Goal: Navigation & Orientation: Go to known website

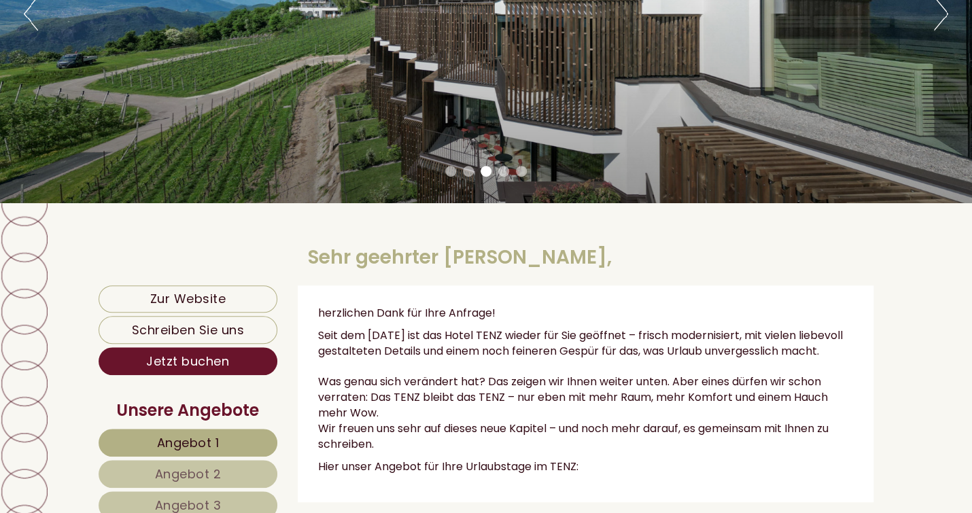
scroll to position [136, 0]
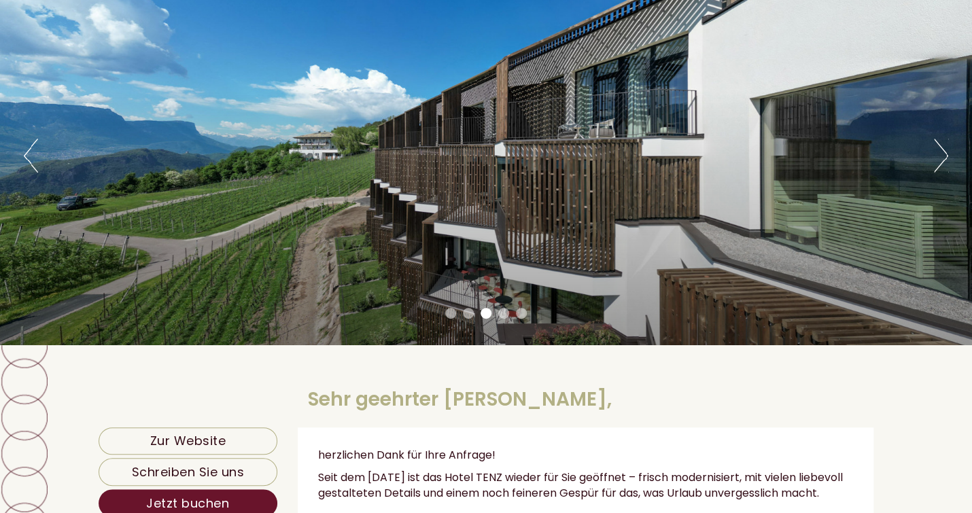
click at [950, 171] on div "Previous Next 1 2 3 4 5" at bounding box center [486, 155] width 972 height 379
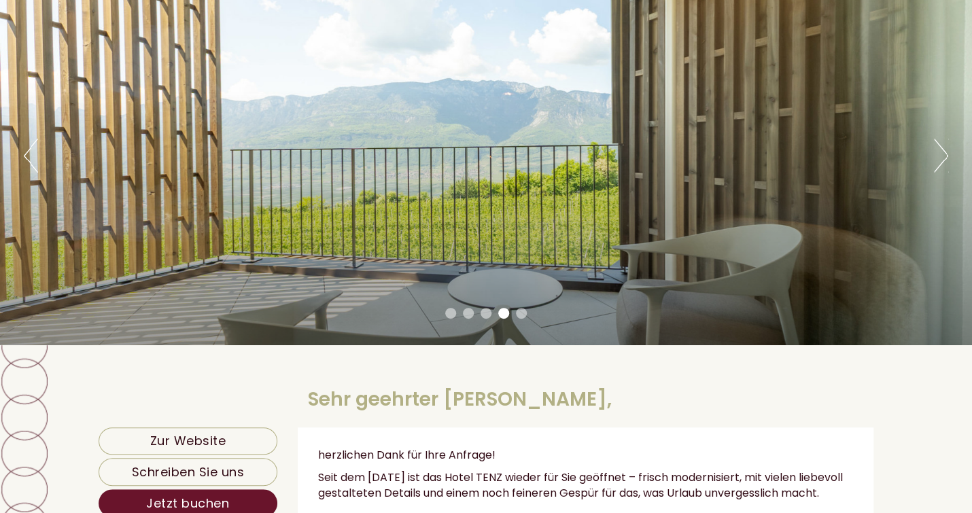
click at [942, 152] on button "Next" at bounding box center [941, 156] width 14 height 34
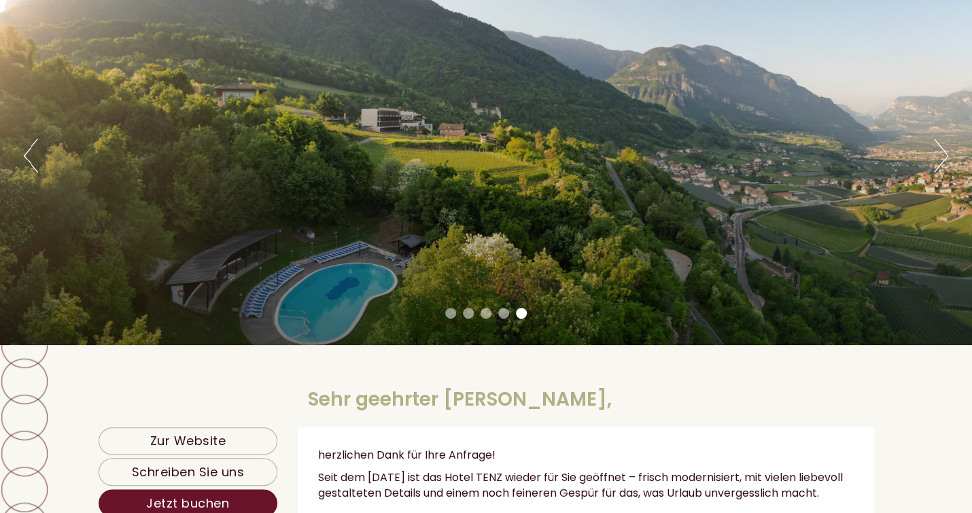
click at [927, 144] on div "Previous Next 1 2 3 4 5" at bounding box center [486, 155] width 972 height 379
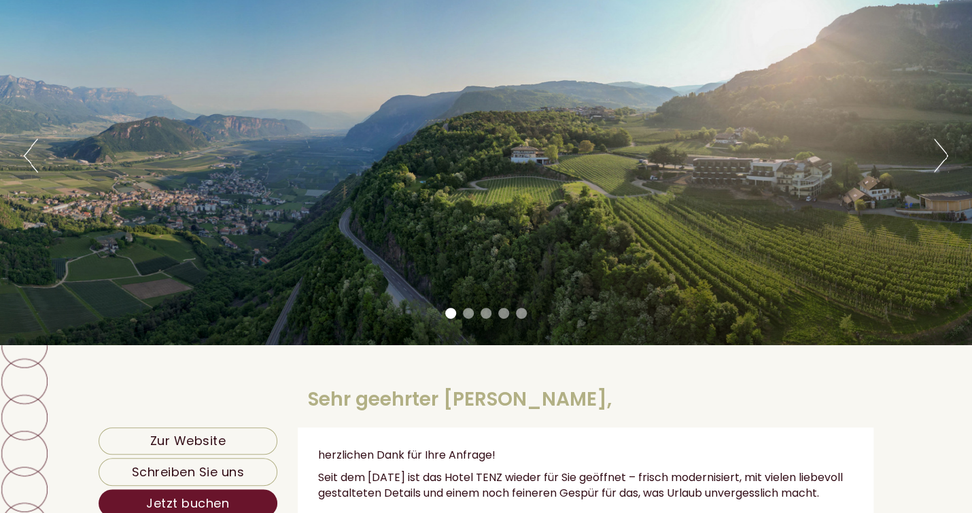
click at [938, 153] on button "Next" at bounding box center [941, 156] width 14 height 34
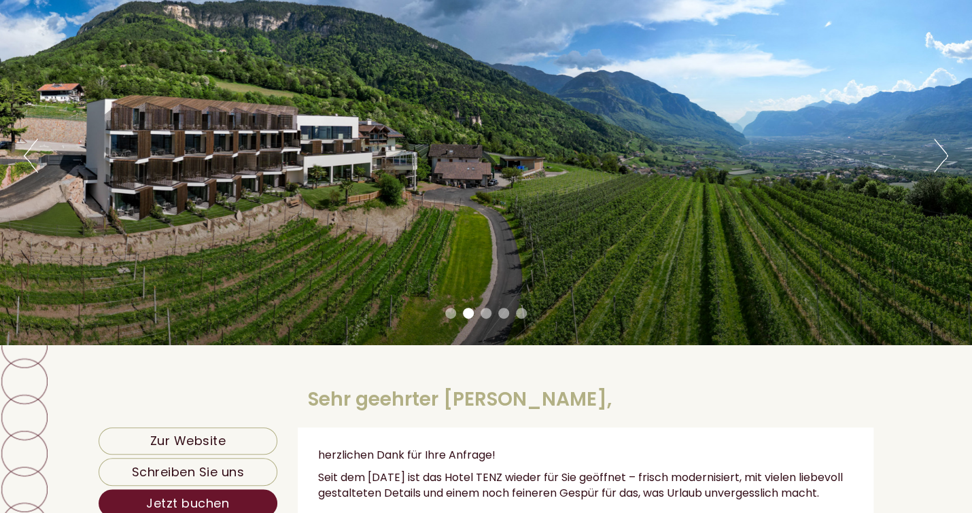
click at [938, 153] on button "Next" at bounding box center [941, 156] width 14 height 34
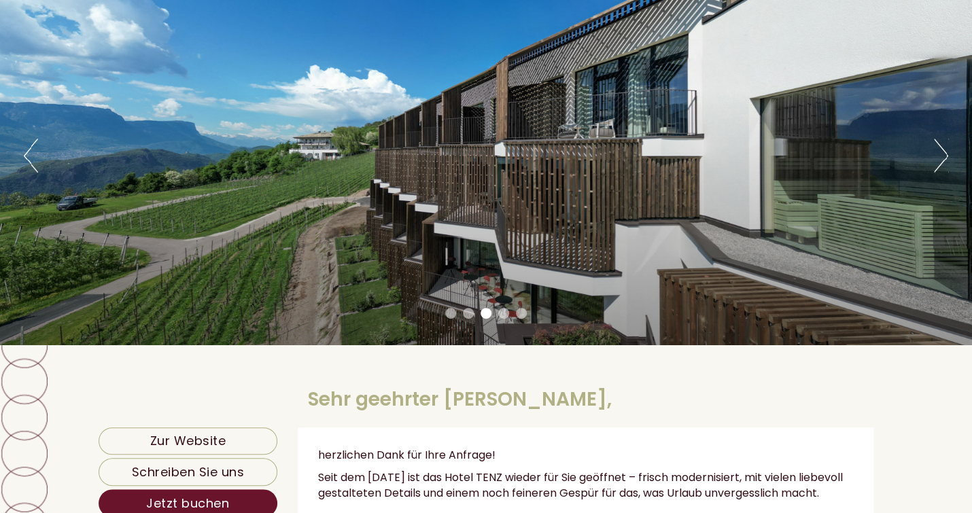
click at [938, 153] on button "Next" at bounding box center [941, 156] width 14 height 34
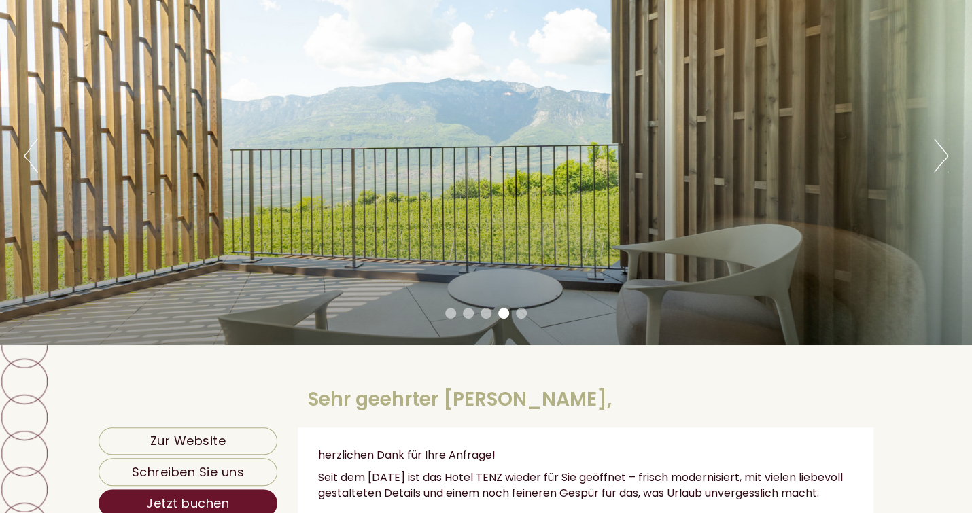
click at [938, 153] on button "Next" at bounding box center [941, 156] width 14 height 34
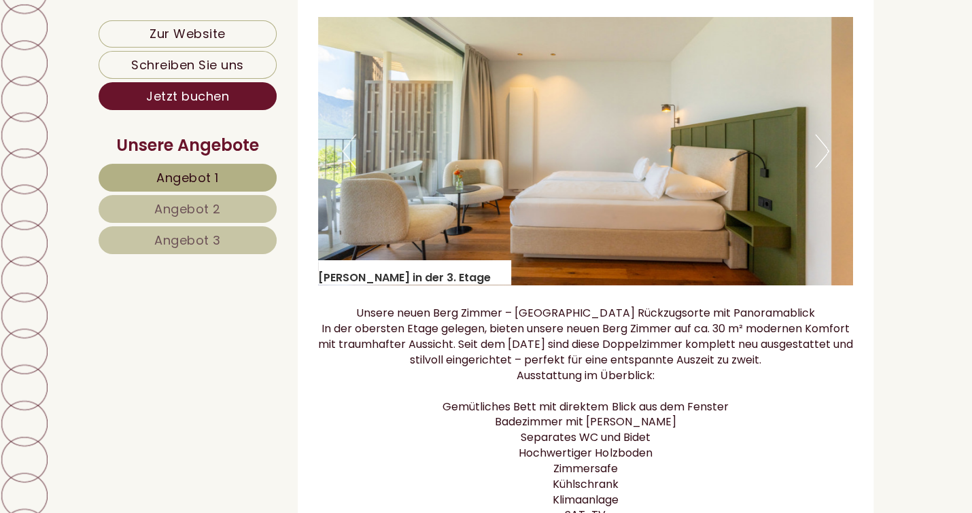
scroll to position [1020, 0]
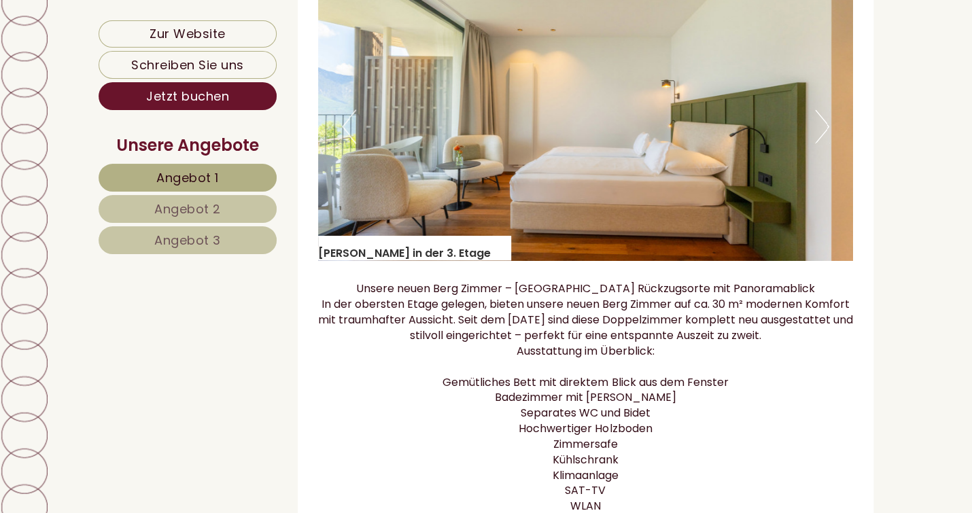
click at [823, 139] on button "Next" at bounding box center [822, 126] width 14 height 34
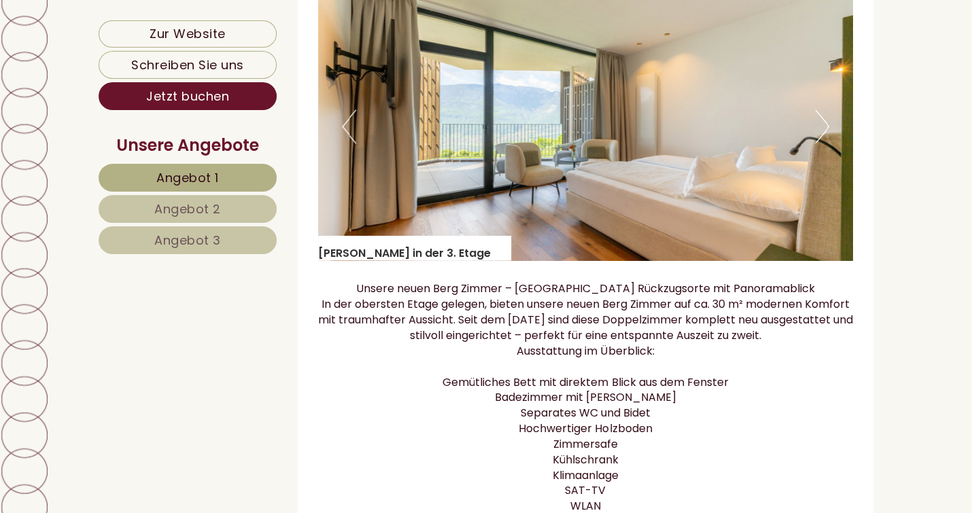
click at [823, 139] on button "Next" at bounding box center [822, 126] width 14 height 34
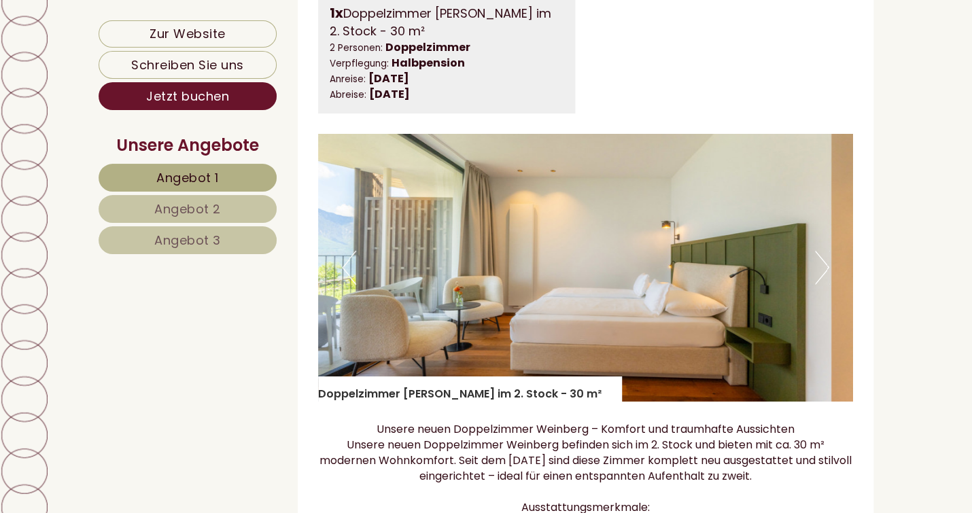
scroll to position [2108, 0]
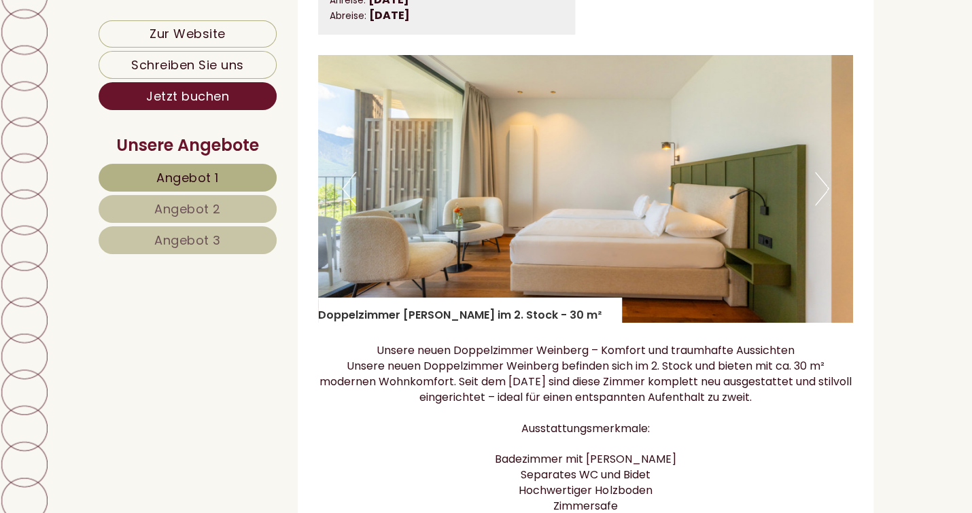
click at [820, 192] on button "Next" at bounding box center [822, 189] width 14 height 34
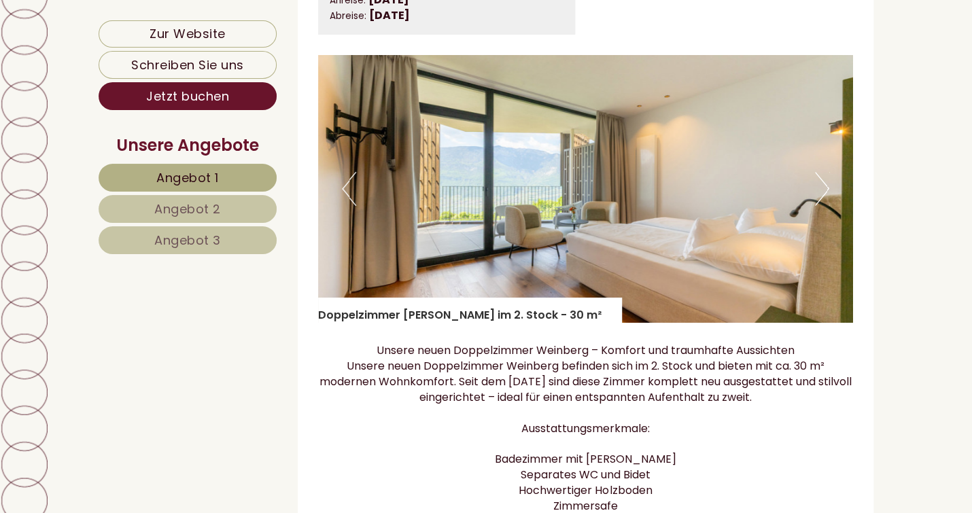
click at [820, 192] on button "Next" at bounding box center [822, 189] width 14 height 34
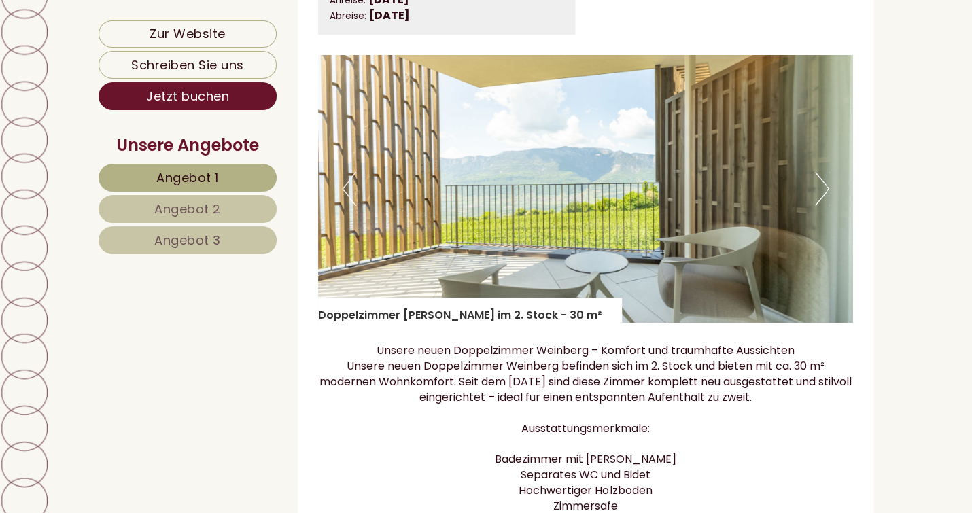
click at [820, 192] on button "Next" at bounding box center [822, 189] width 14 height 34
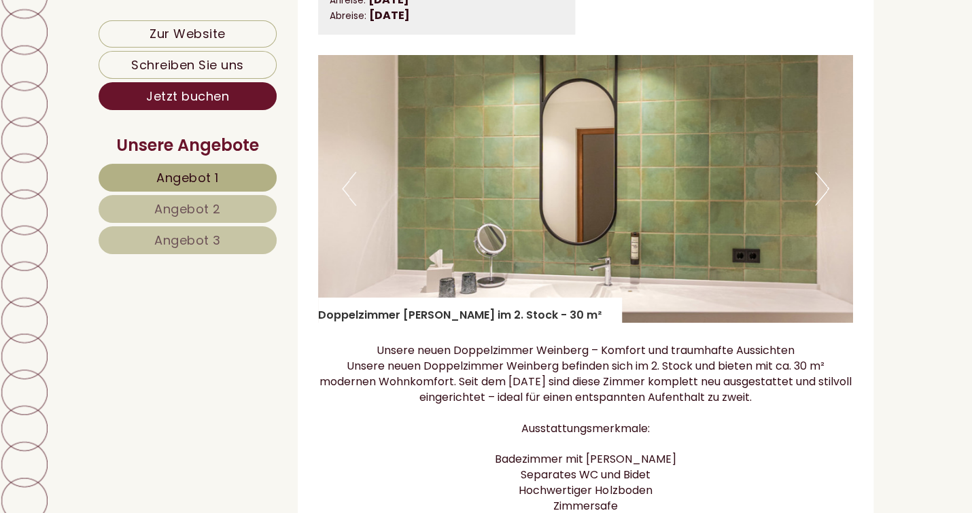
click at [829, 196] on button "Next" at bounding box center [822, 189] width 14 height 34
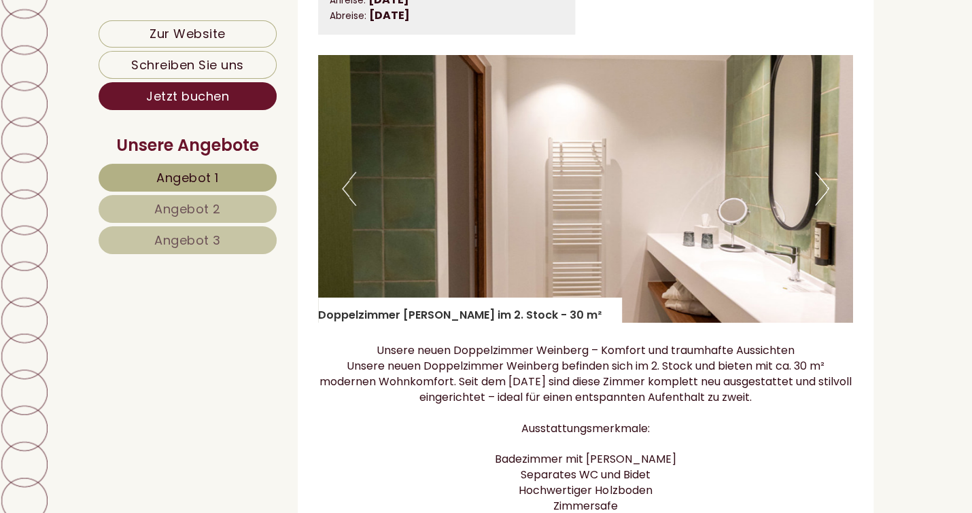
click at [829, 196] on button "Next" at bounding box center [822, 189] width 14 height 34
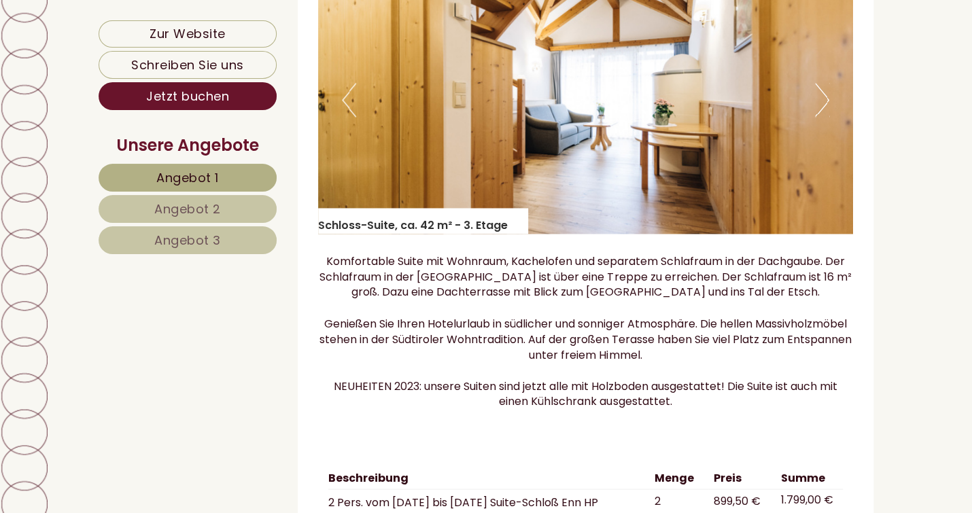
scroll to position [3331, 0]
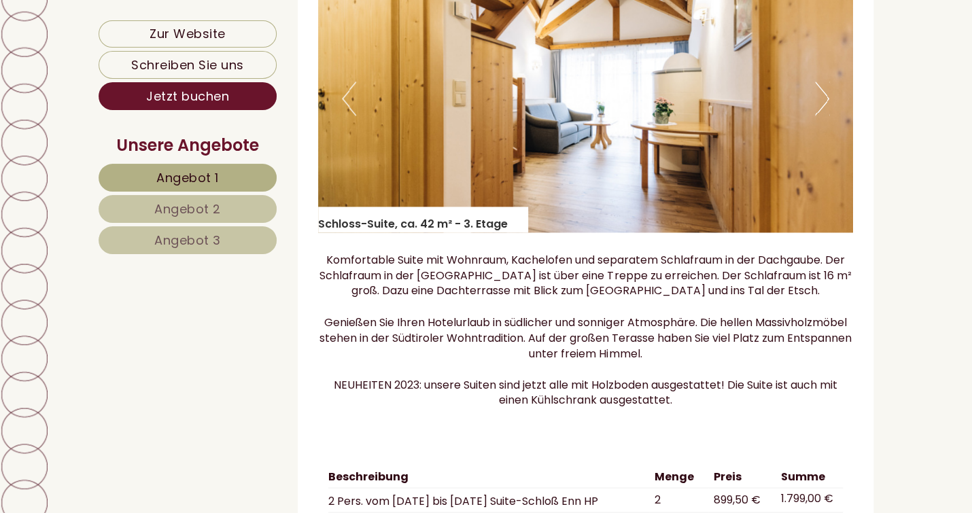
click at [822, 114] on button "Next" at bounding box center [822, 99] width 14 height 34
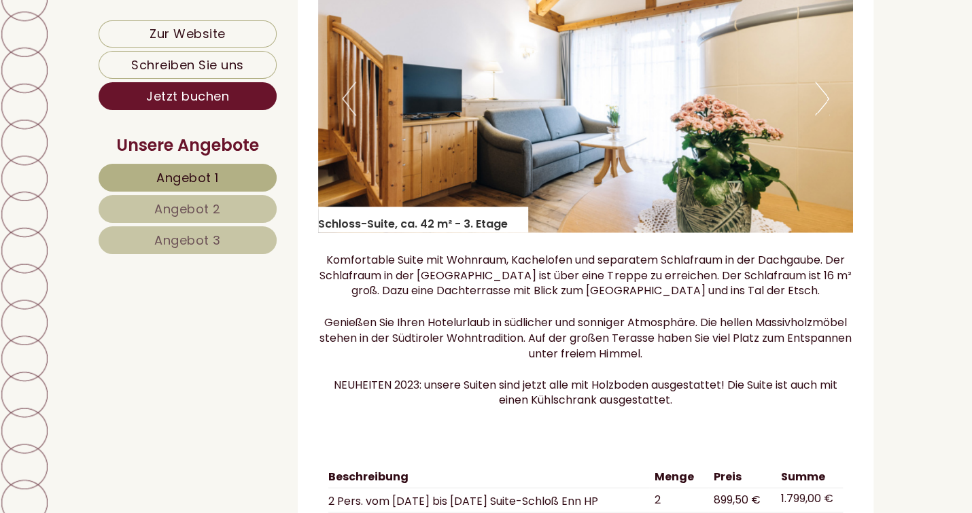
click at [822, 114] on button "Next" at bounding box center [822, 99] width 14 height 34
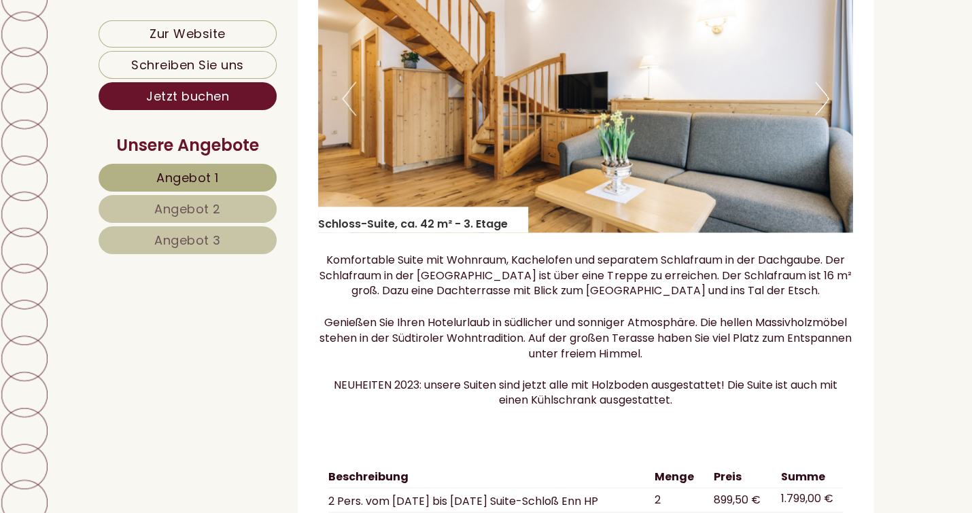
click at [822, 114] on button "Next" at bounding box center [822, 99] width 14 height 34
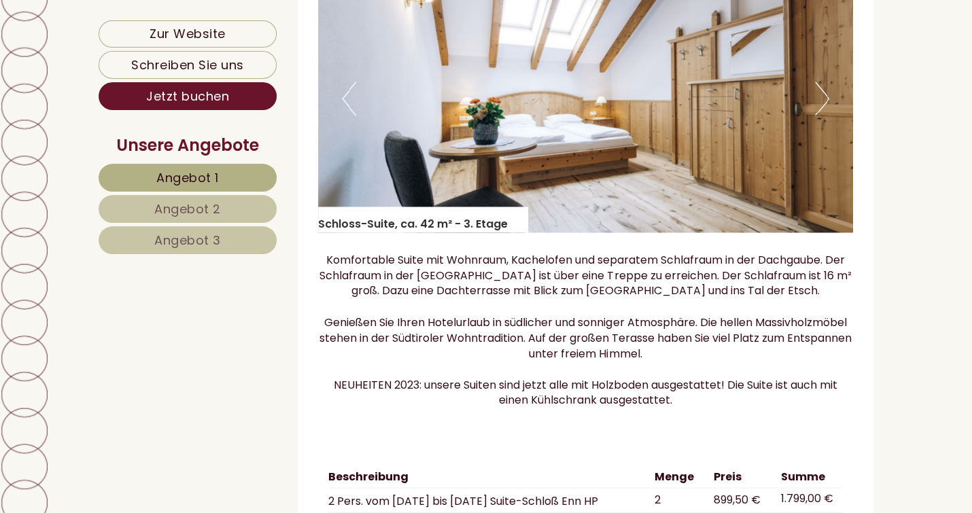
click at [822, 114] on button "Next" at bounding box center [822, 99] width 14 height 34
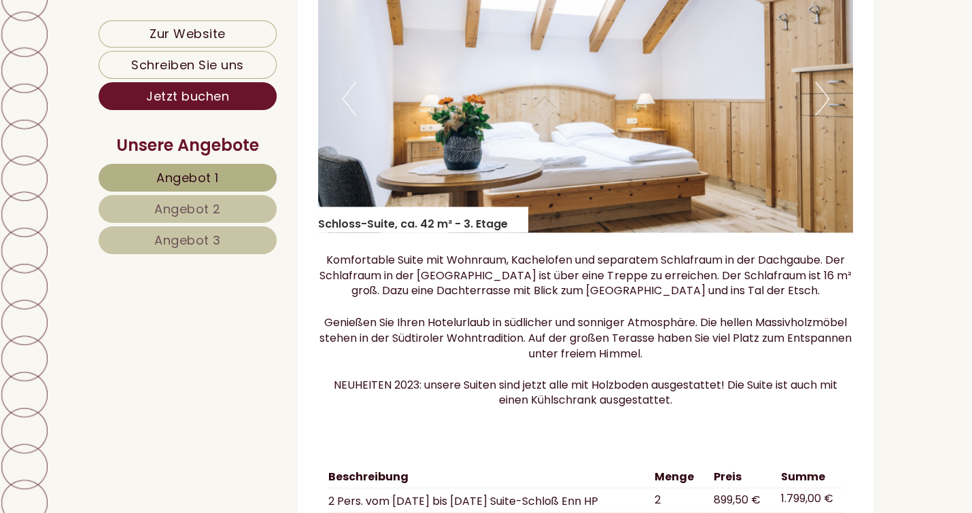
click at [822, 114] on button "Next" at bounding box center [822, 99] width 14 height 34
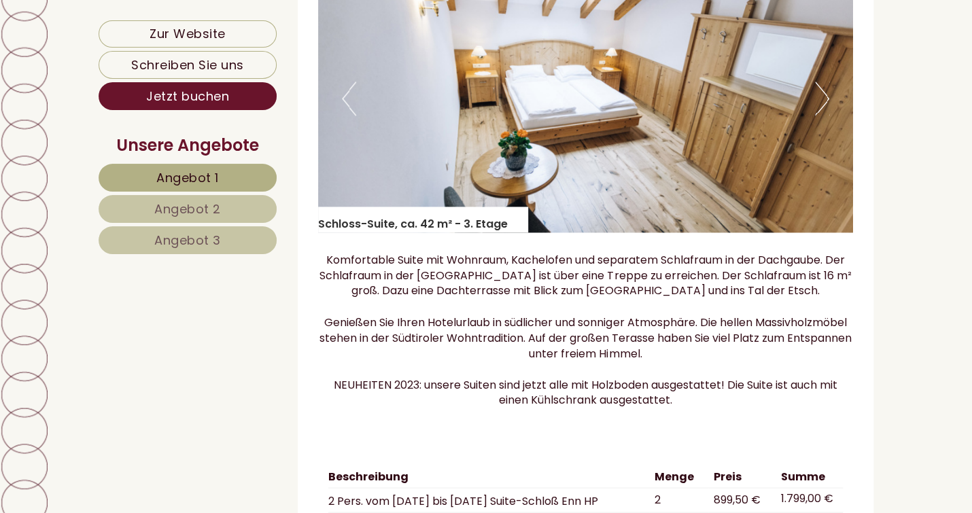
click at [822, 114] on button "Next" at bounding box center [822, 99] width 14 height 34
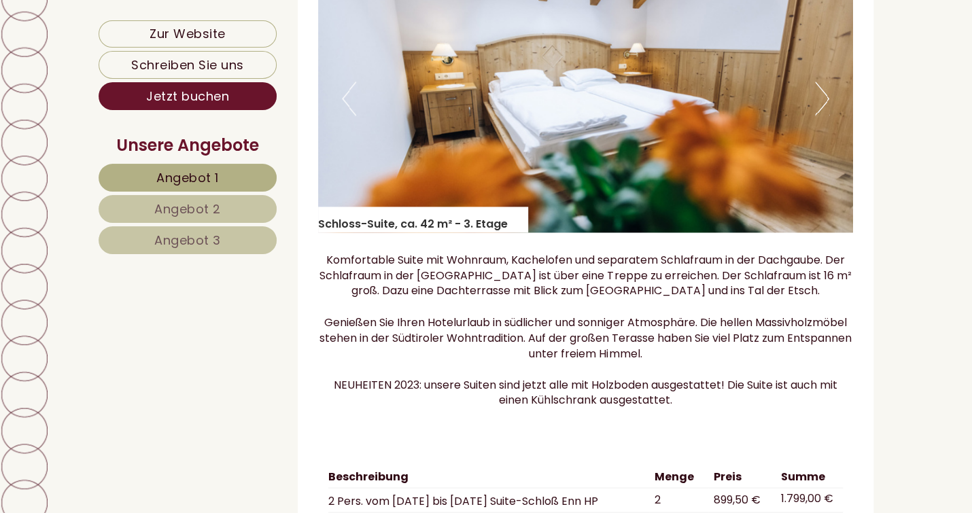
click at [822, 114] on button "Next" at bounding box center [822, 99] width 14 height 34
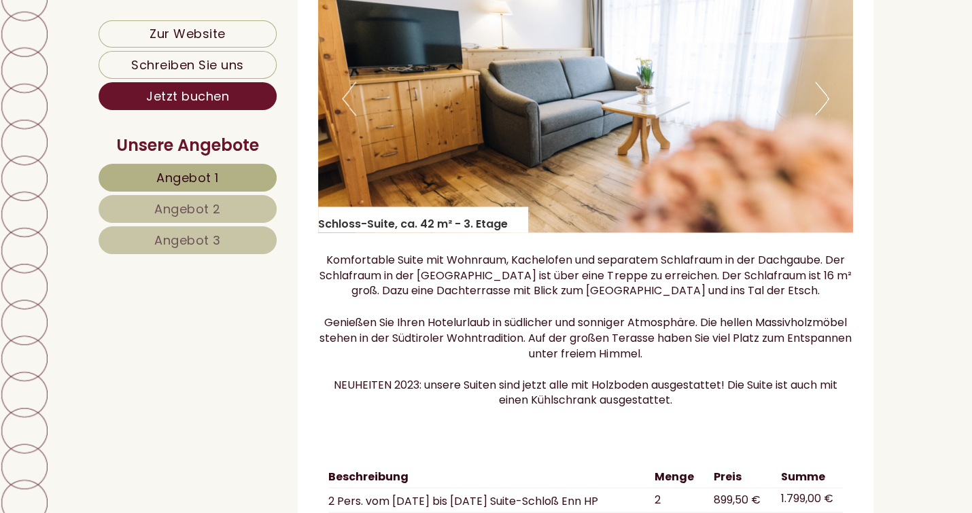
click at [822, 114] on button "Next" at bounding box center [822, 99] width 14 height 34
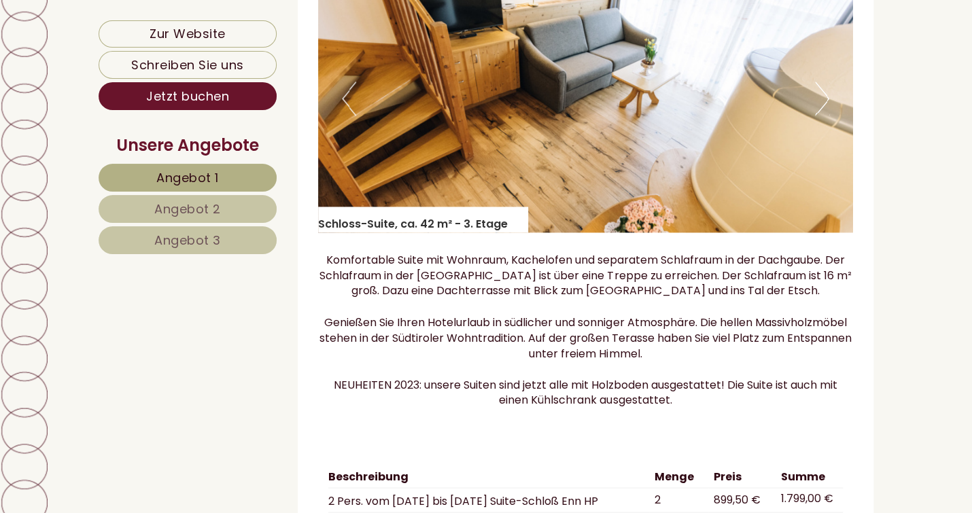
click at [822, 114] on button "Next" at bounding box center [822, 99] width 14 height 34
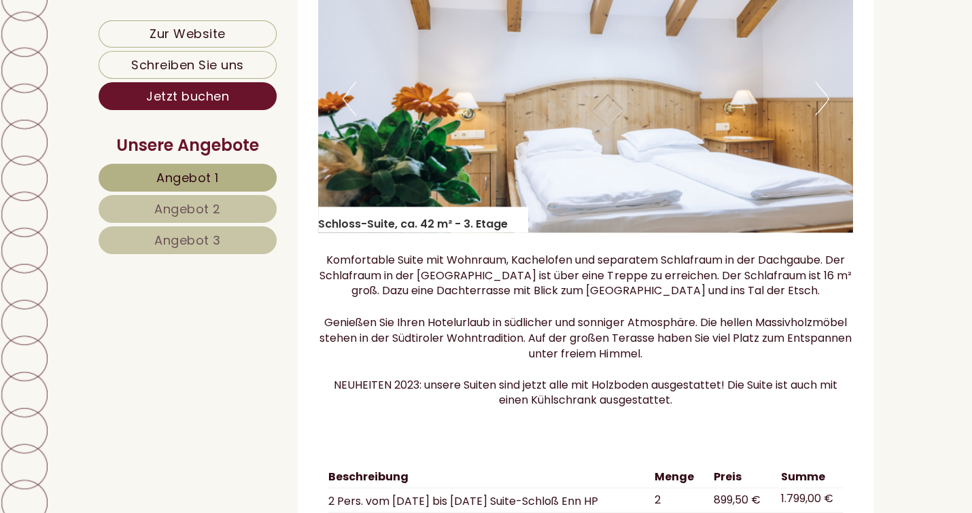
click at [822, 114] on button "Next" at bounding box center [822, 99] width 14 height 34
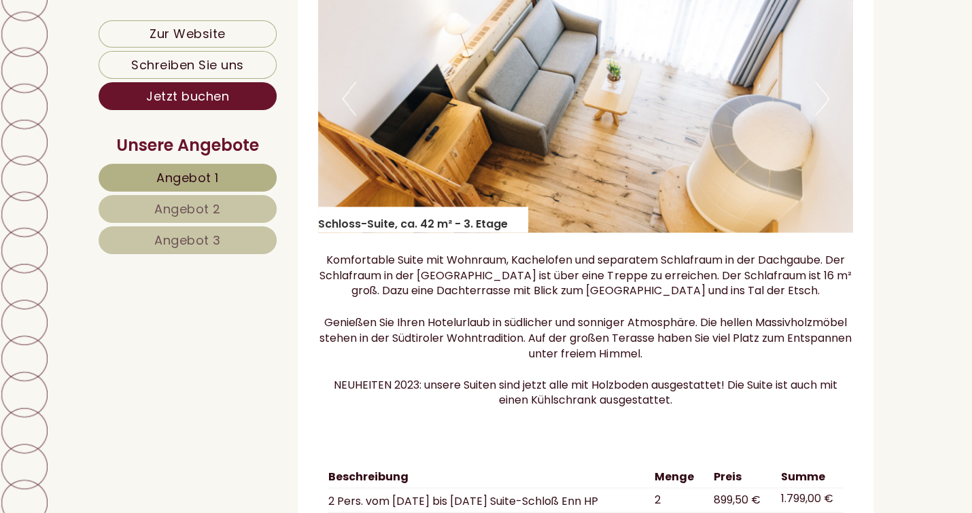
click at [822, 114] on button "Next" at bounding box center [822, 99] width 14 height 34
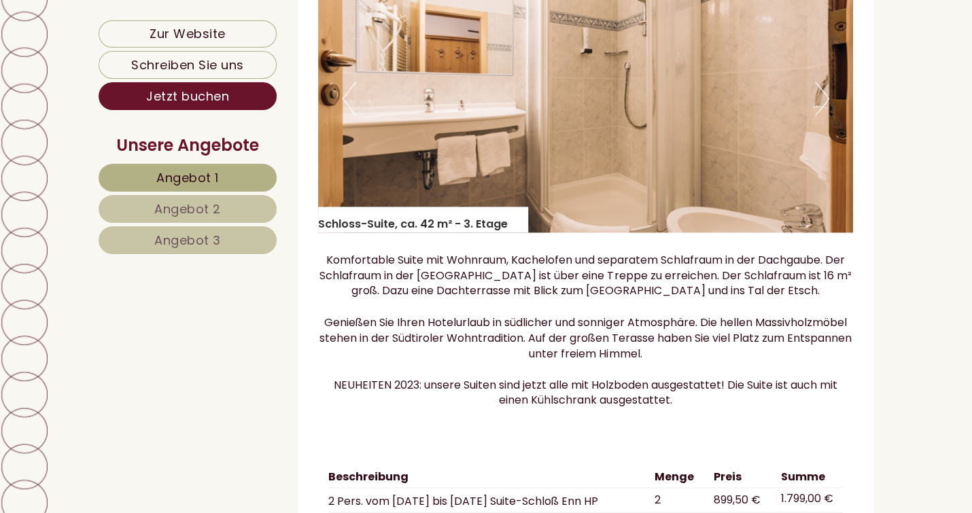
click at [822, 114] on button "Next" at bounding box center [822, 99] width 14 height 34
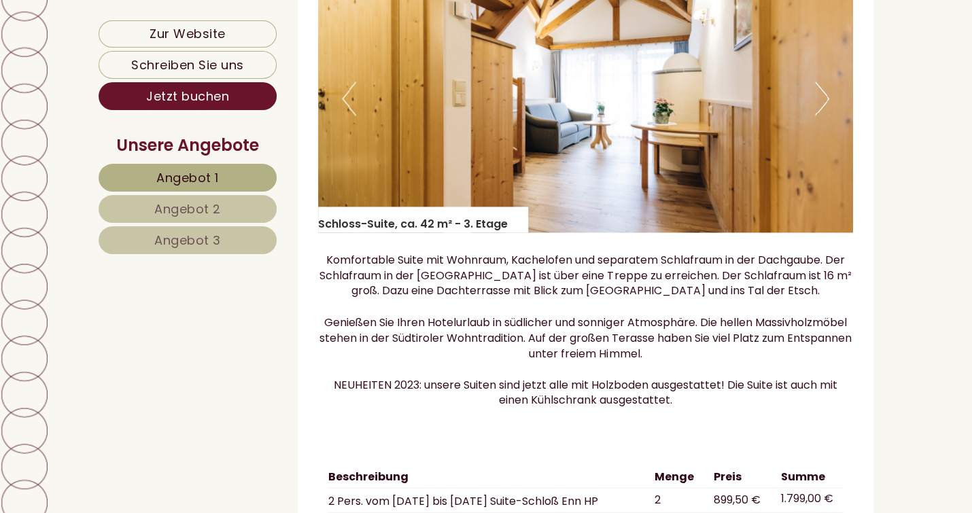
click at [822, 114] on button "Next" at bounding box center [822, 99] width 14 height 34
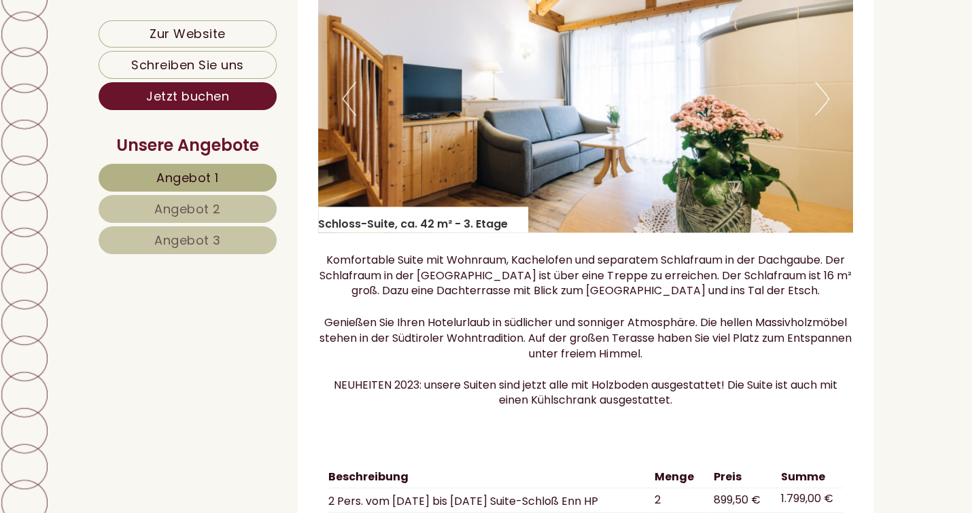
click at [822, 114] on button "Next" at bounding box center [822, 99] width 14 height 34
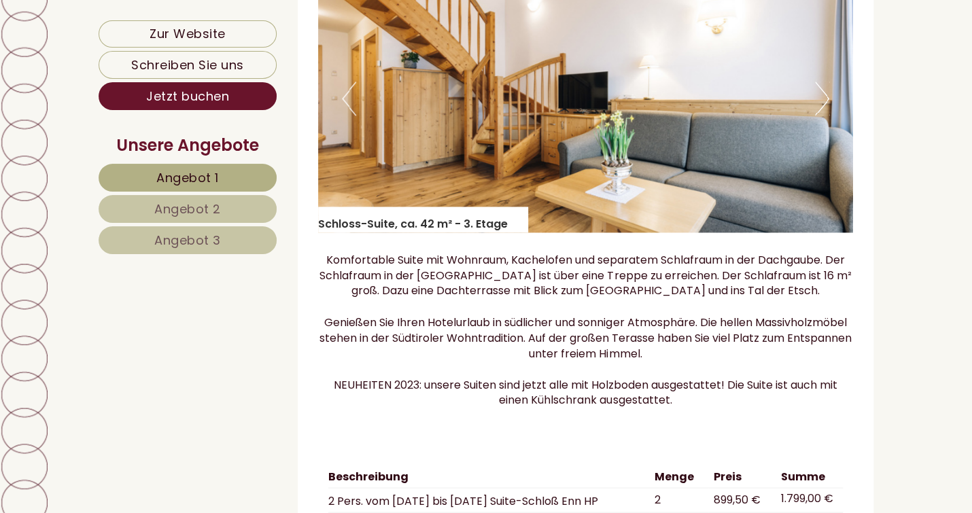
click at [822, 114] on button "Next" at bounding box center [822, 99] width 14 height 34
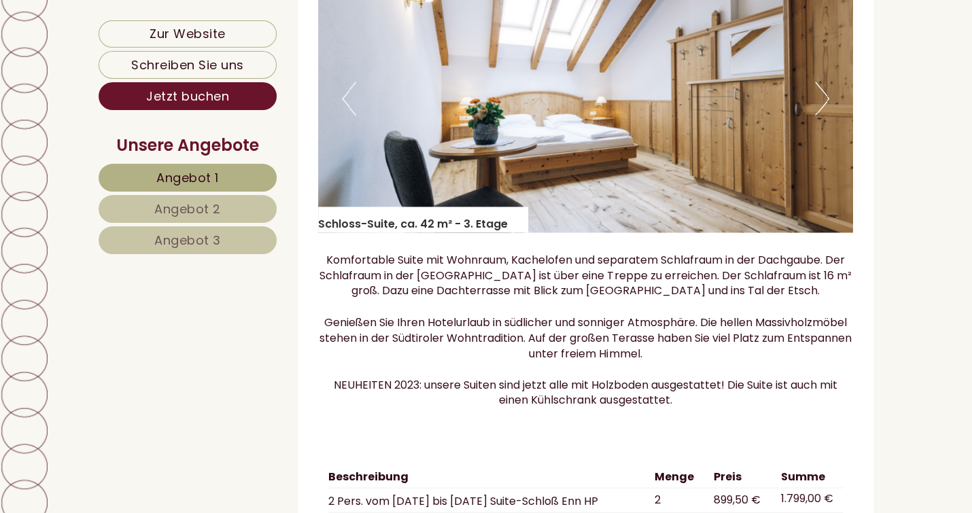
click at [767, 71] on img at bounding box center [586, 99] width 536 height 268
click at [824, 114] on button "Next" at bounding box center [822, 99] width 14 height 34
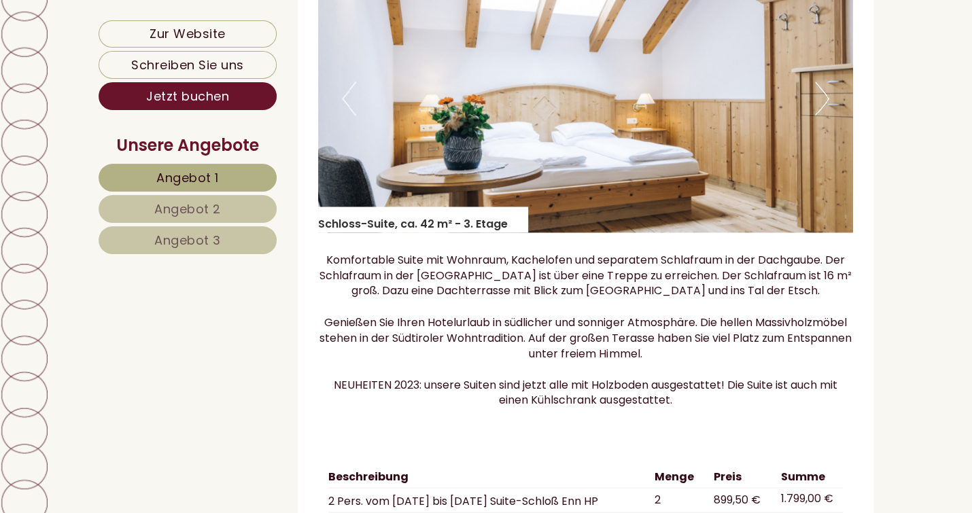
click at [824, 114] on button "Next" at bounding box center [822, 99] width 14 height 34
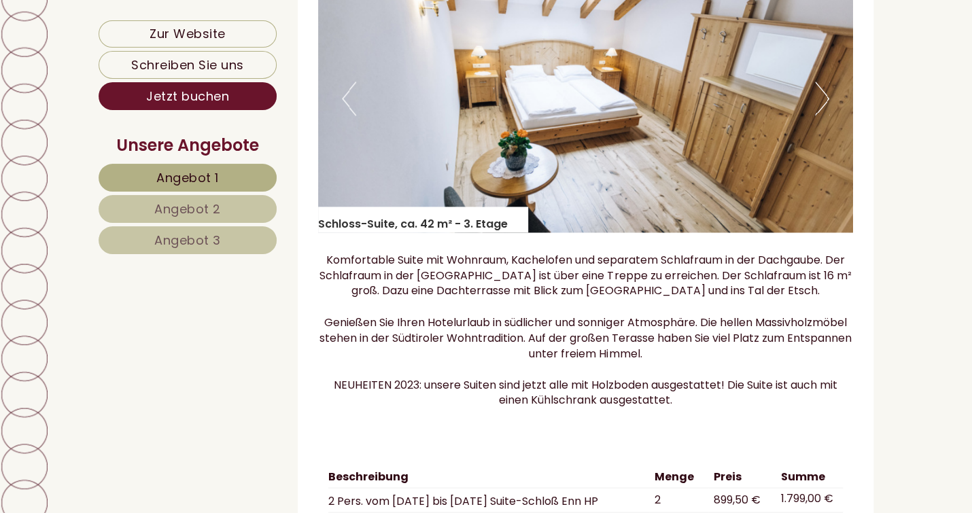
click at [824, 114] on button "Next" at bounding box center [822, 99] width 14 height 34
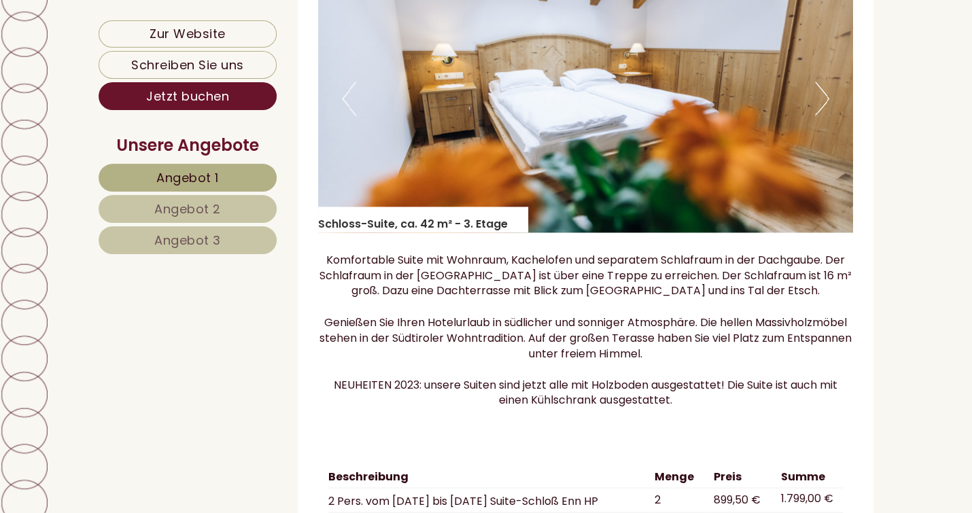
click at [824, 114] on button "Next" at bounding box center [822, 99] width 14 height 34
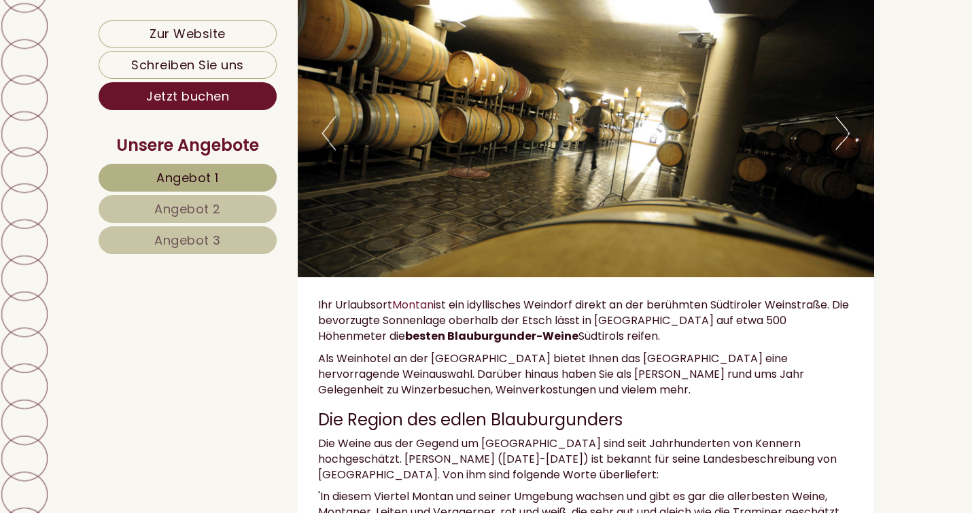
scroll to position [7751, 0]
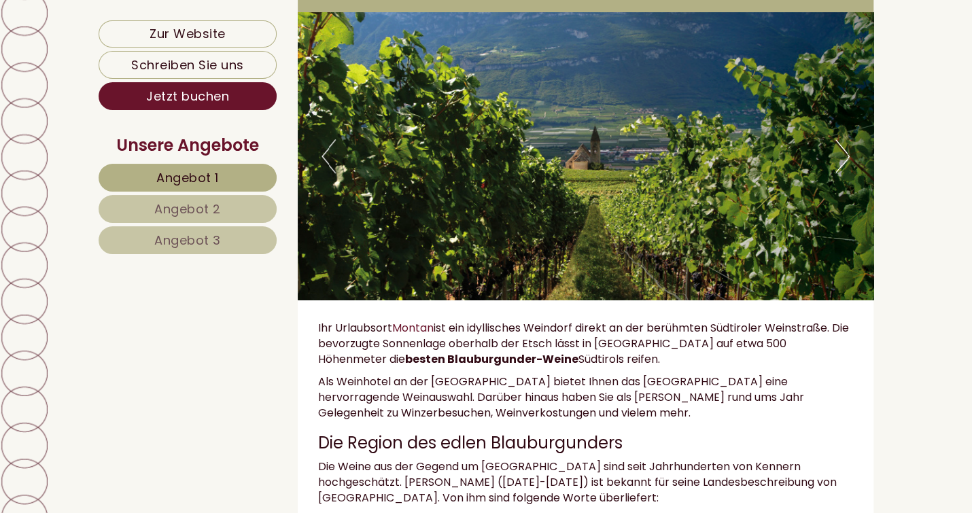
click at [842, 169] on button "Next" at bounding box center [843, 156] width 14 height 34
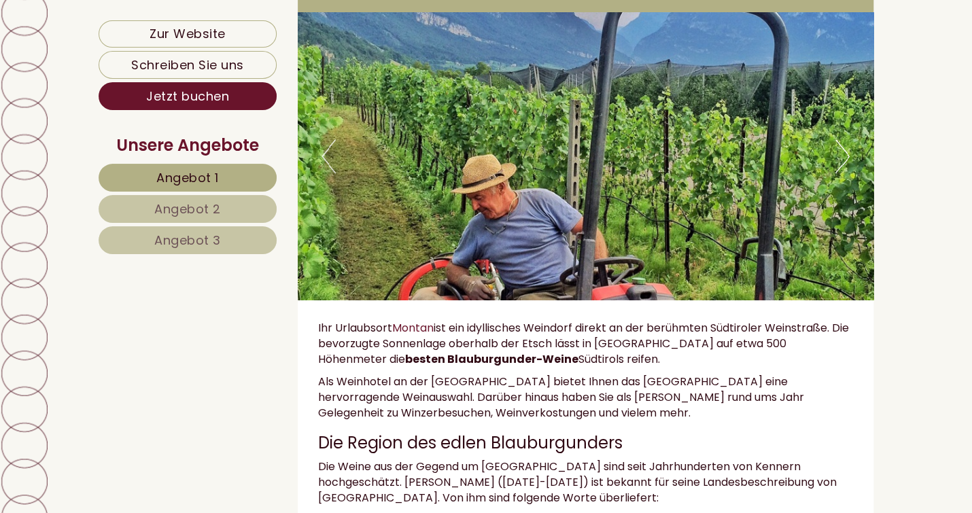
click at [842, 169] on button "Next" at bounding box center [843, 156] width 14 height 34
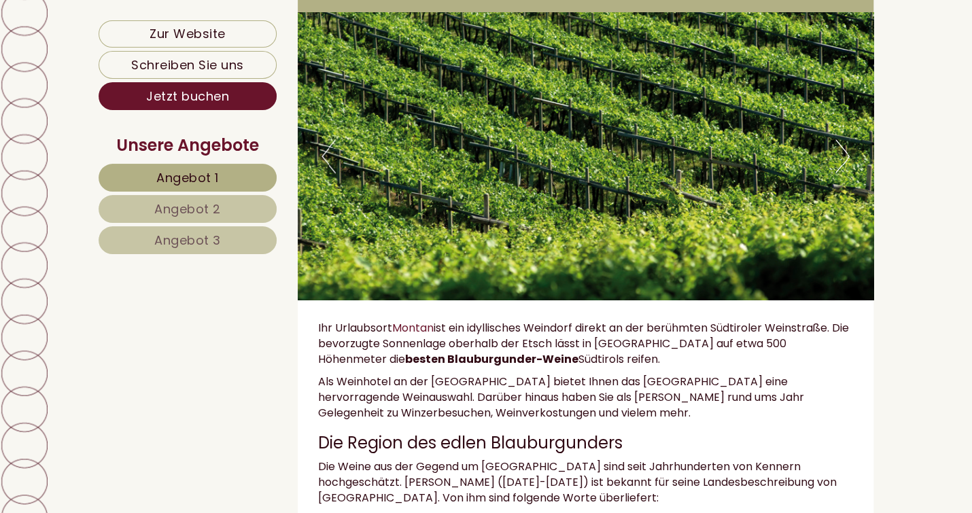
click at [842, 169] on button "Next" at bounding box center [843, 156] width 14 height 34
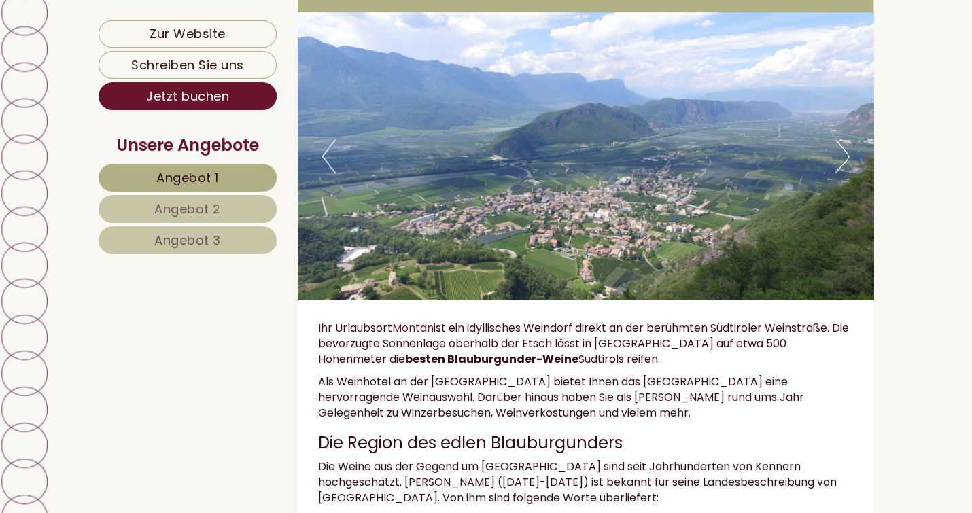
click at [842, 169] on button "Next" at bounding box center [843, 156] width 14 height 34
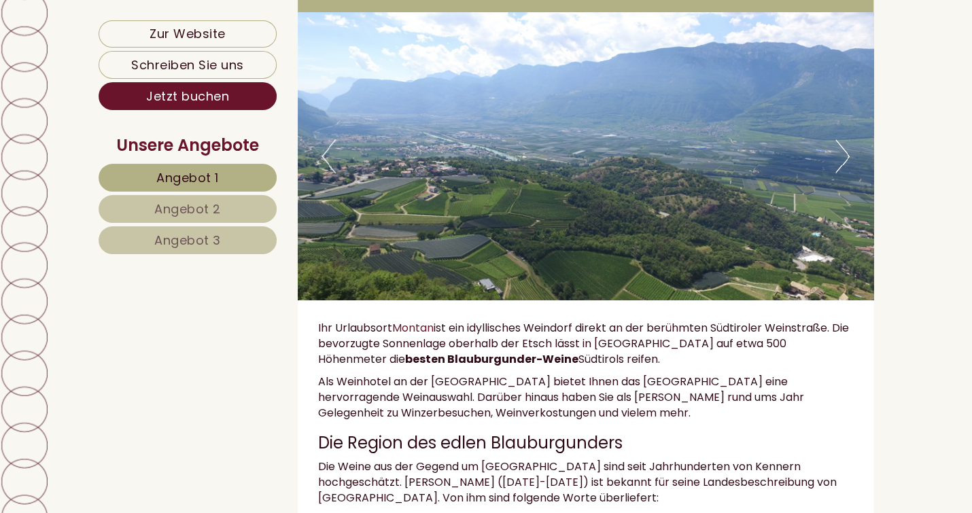
click at [842, 169] on button "Next" at bounding box center [843, 156] width 14 height 34
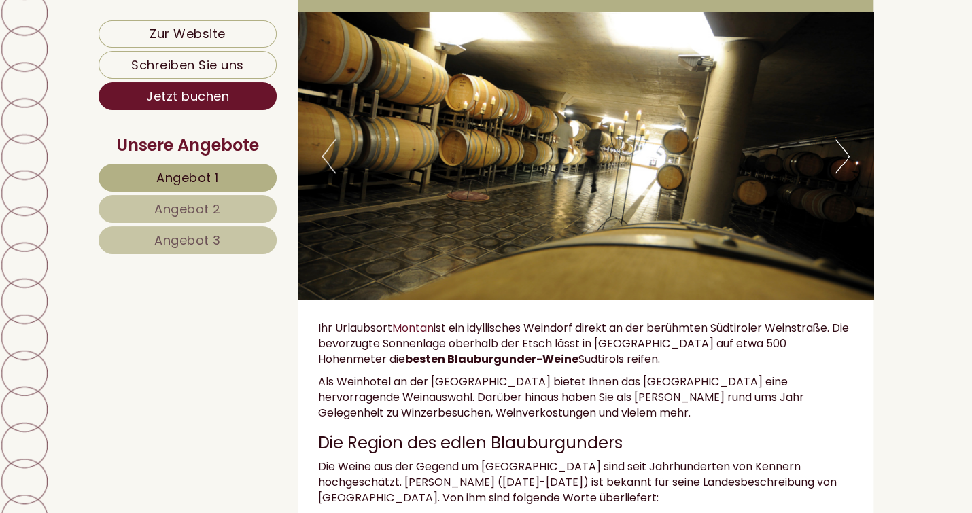
click at [842, 169] on button "Next" at bounding box center [843, 156] width 14 height 34
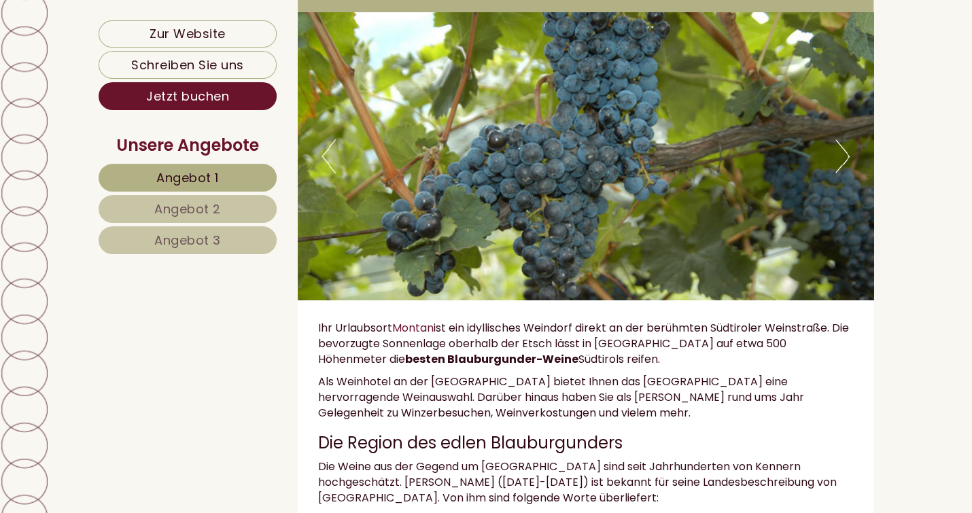
click at [842, 169] on button "Next" at bounding box center [843, 156] width 14 height 34
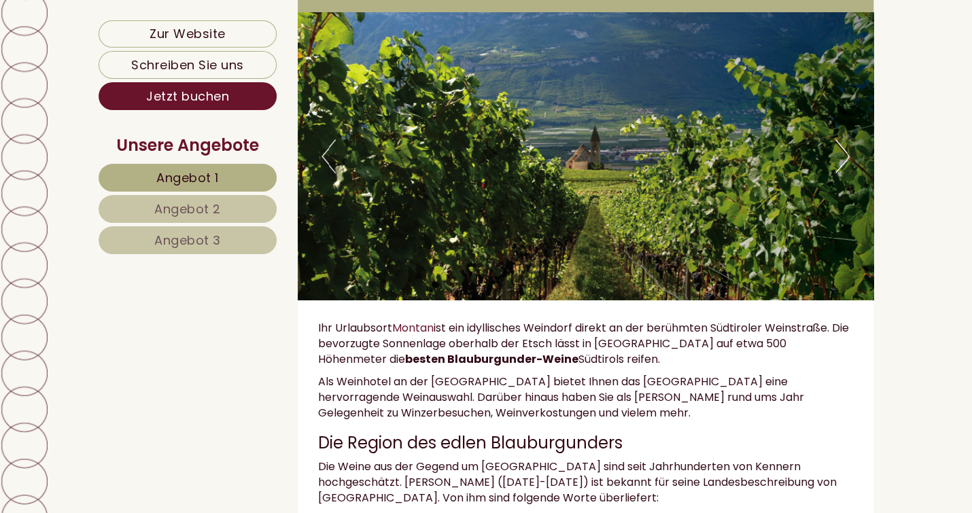
click at [842, 169] on button "Next" at bounding box center [843, 156] width 14 height 34
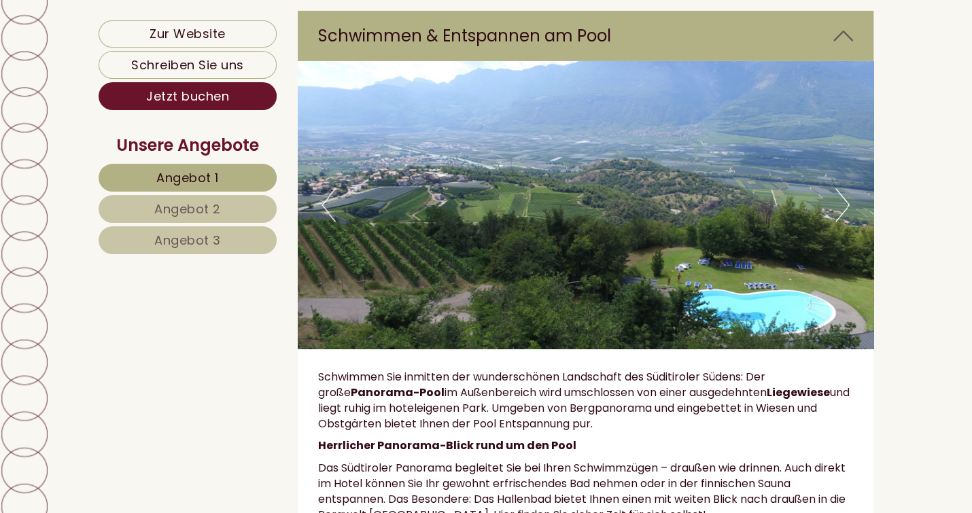
scroll to position [9315, 0]
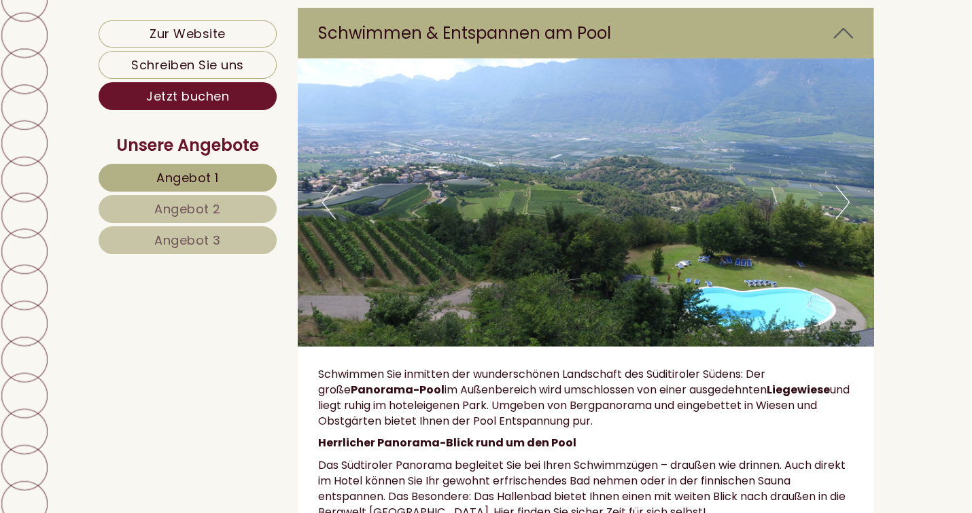
click at [846, 186] on button "Next" at bounding box center [843, 203] width 14 height 34
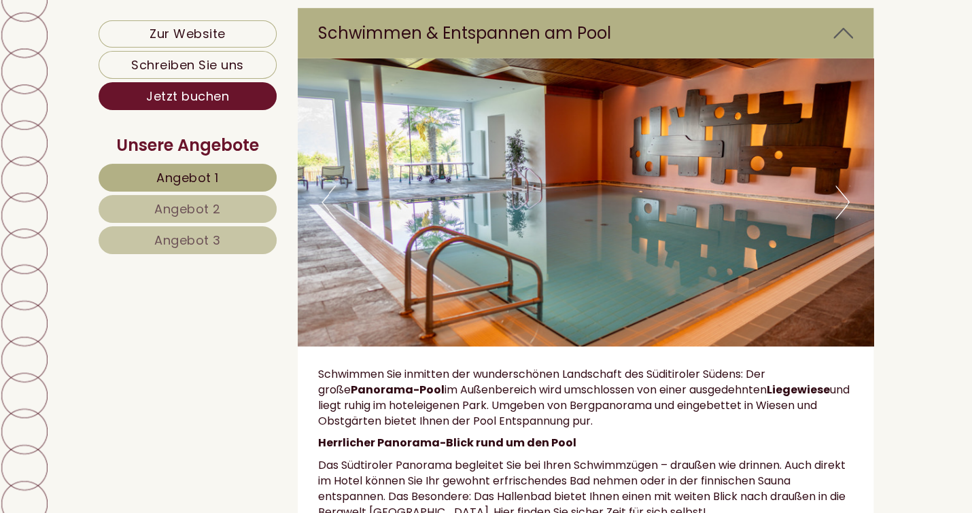
click at [846, 186] on button "Next" at bounding box center [843, 203] width 14 height 34
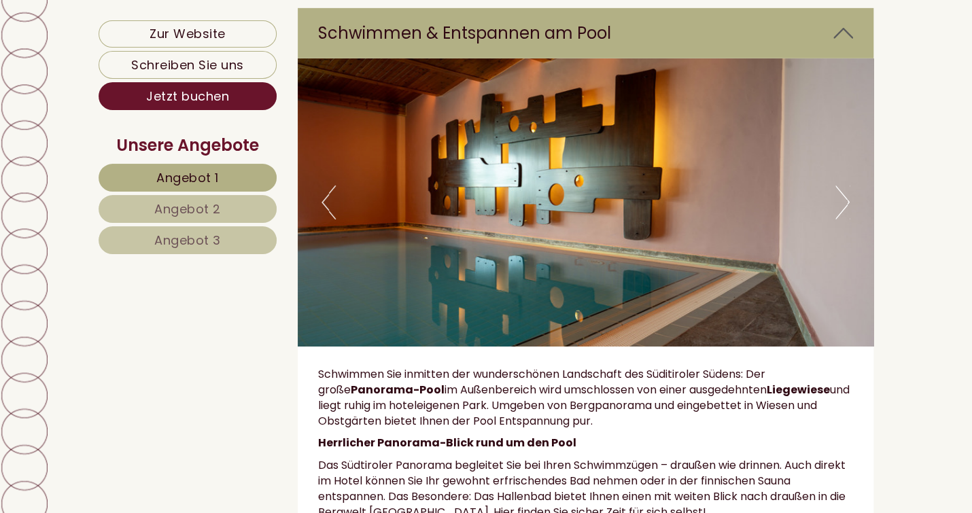
click at [846, 186] on button "Next" at bounding box center [843, 203] width 14 height 34
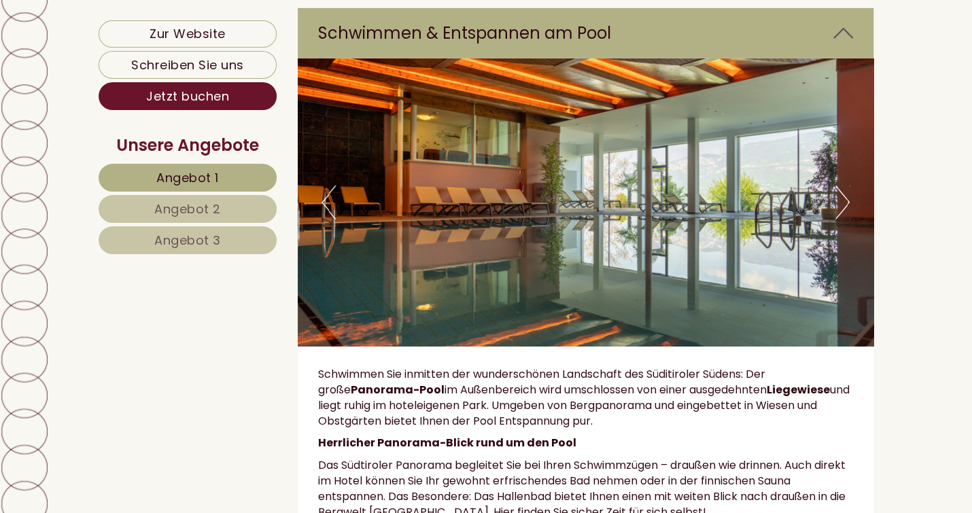
click at [846, 186] on button "Next" at bounding box center [843, 203] width 14 height 34
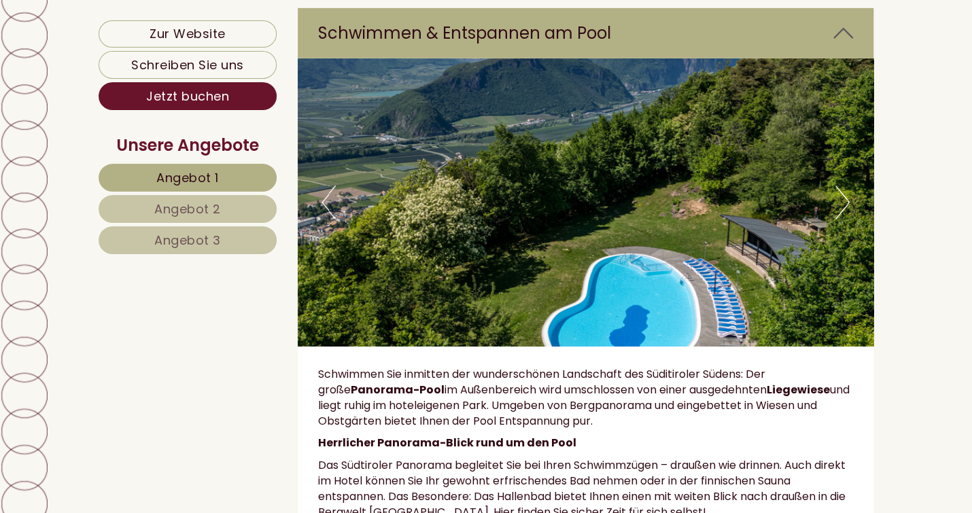
click at [846, 186] on button "Next" at bounding box center [843, 203] width 14 height 34
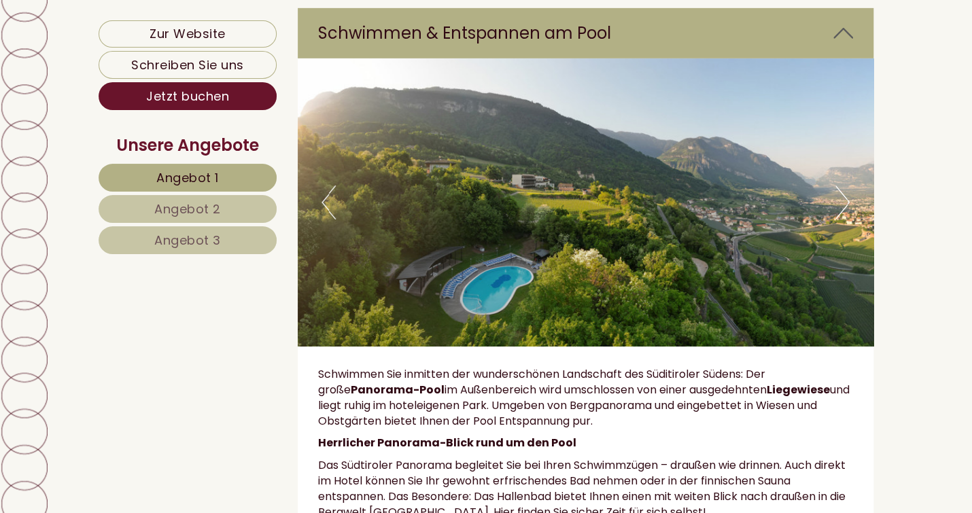
click at [846, 186] on button "Next" at bounding box center [843, 203] width 14 height 34
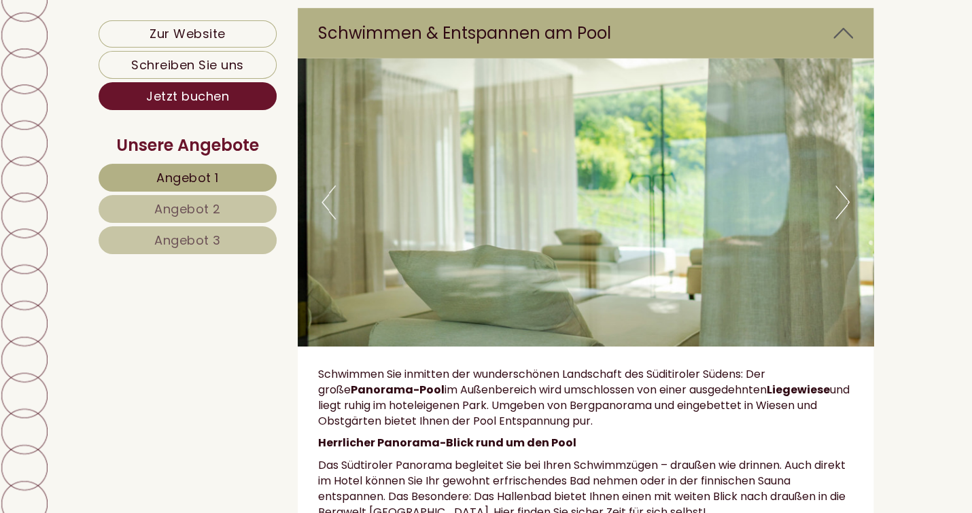
click at [846, 186] on button "Next" at bounding box center [843, 203] width 14 height 34
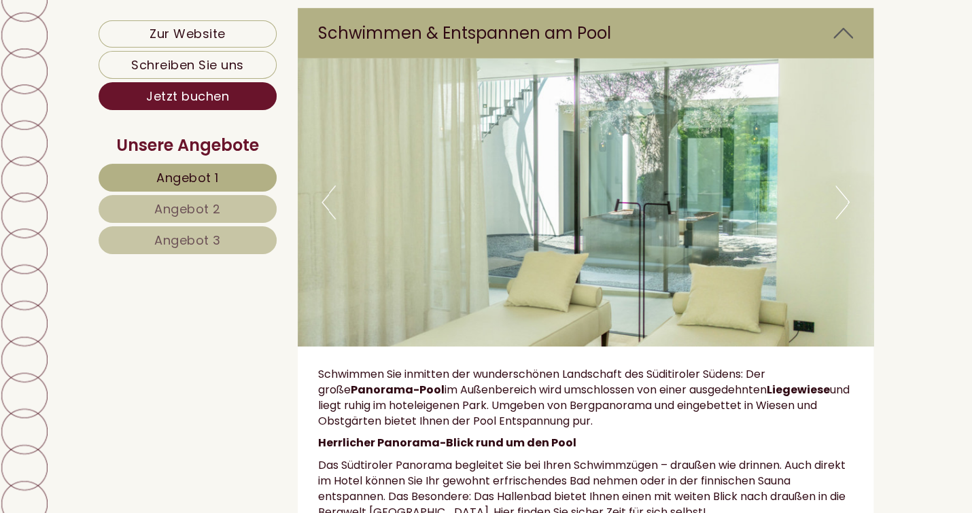
click at [846, 186] on button "Next" at bounding box center [843, 203] width 14 height 34
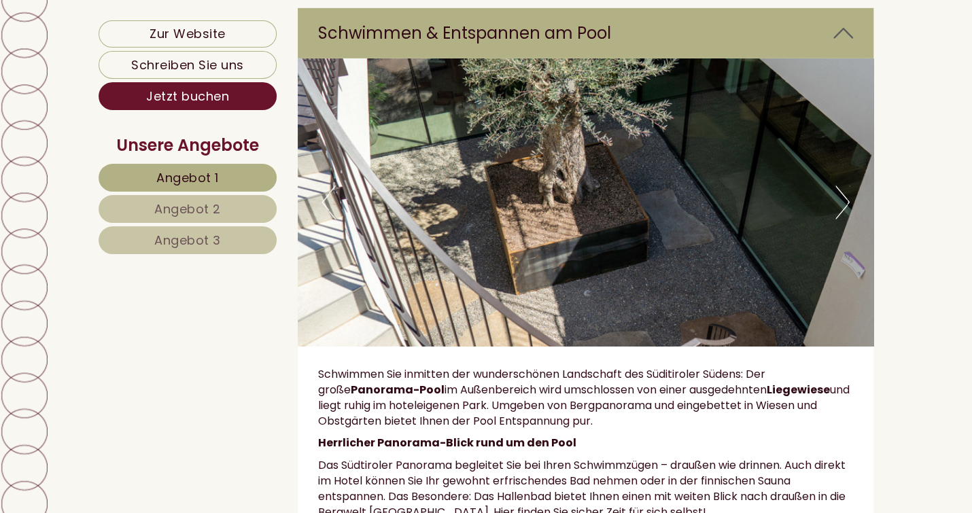
click at [846, 186] on button "Next" at bounding box center [843, 203] width 14 height 34
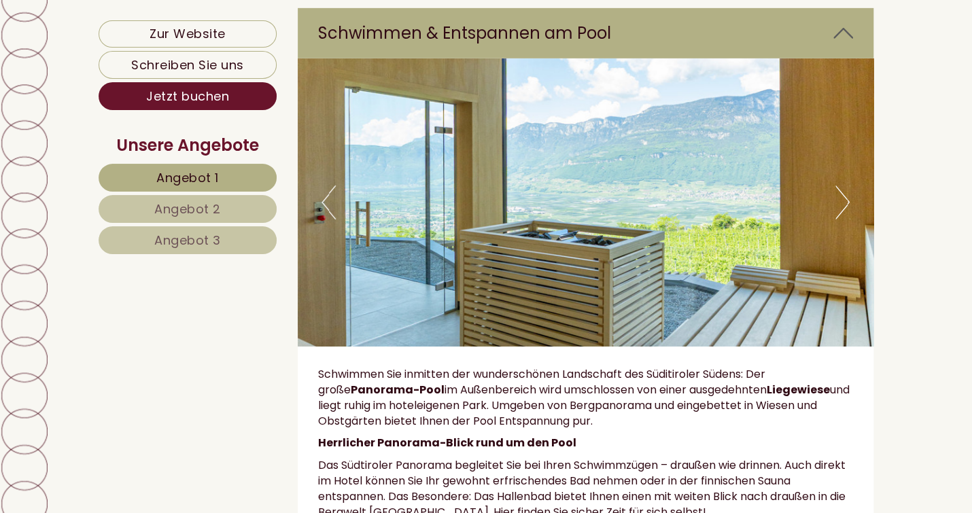
click at [846, 186] on button "Next" at bounding box center [843, 203] width 14 height 34
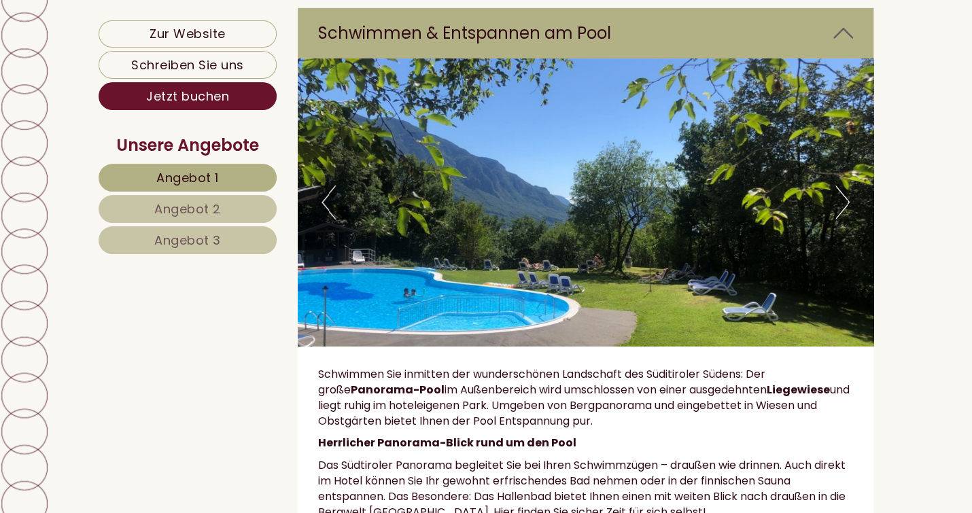
click at [846, 186] on button "Next" at bounding box center [843, 203] width 14 height 34
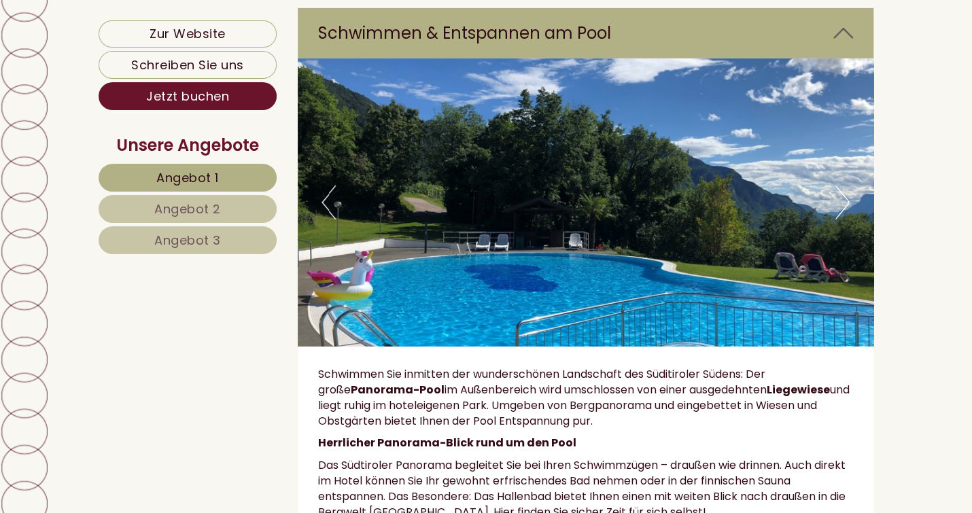
click at [846, 186] on button "Next" at bounding box center [843, 203] width 14 height 34
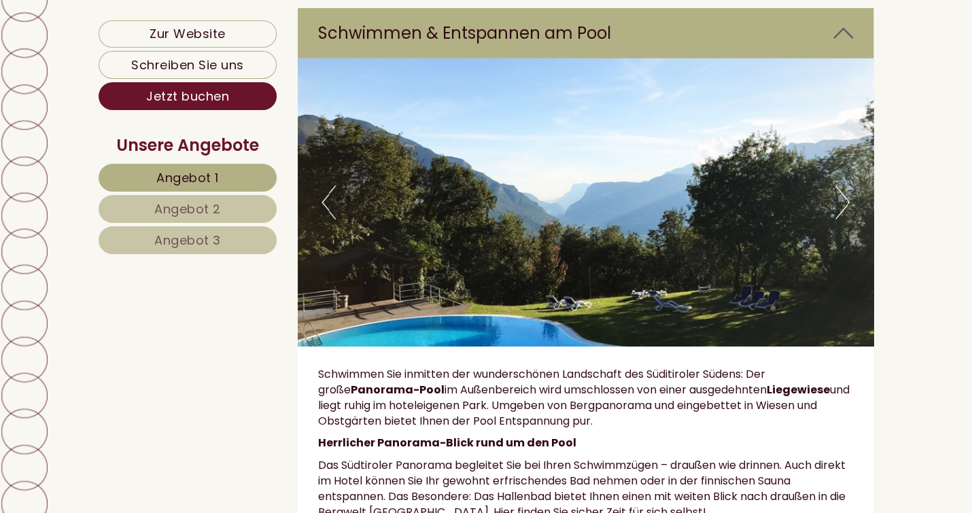
click at [845, 186] on button "Next" at bounding box center [843, 203] width 14 height 34
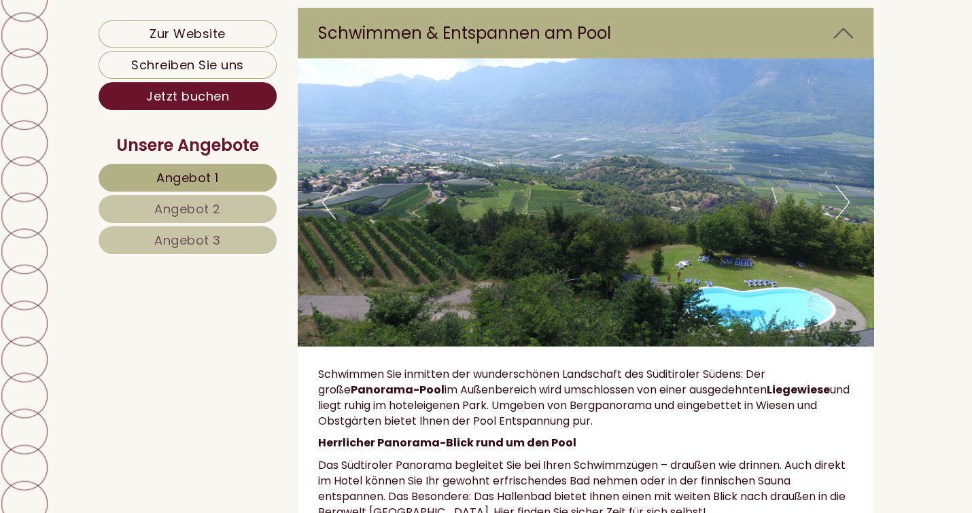
click at [845, 186] on button "Next" at bounding box center [843, 203] width 14 height 34
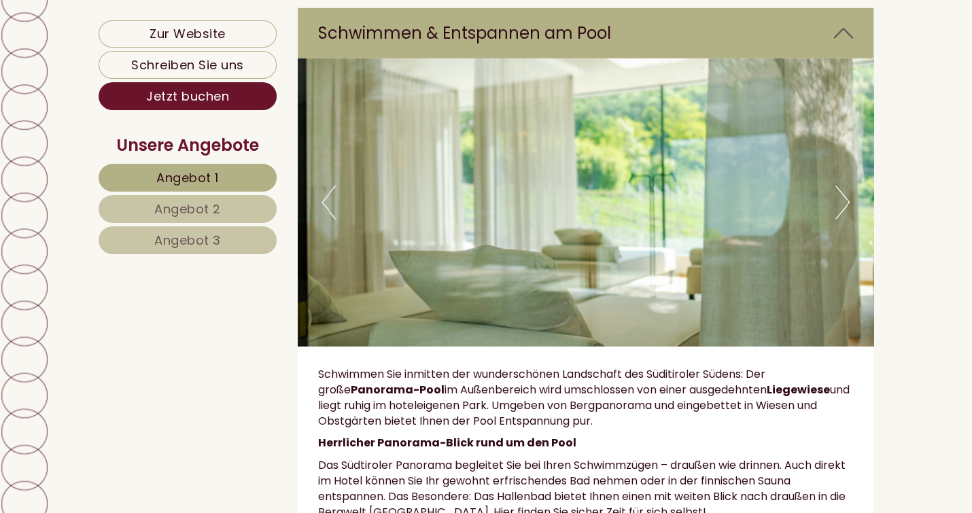
click at [842, 186] on button "Next" at bounding box center [843, 203] width 14 height 34
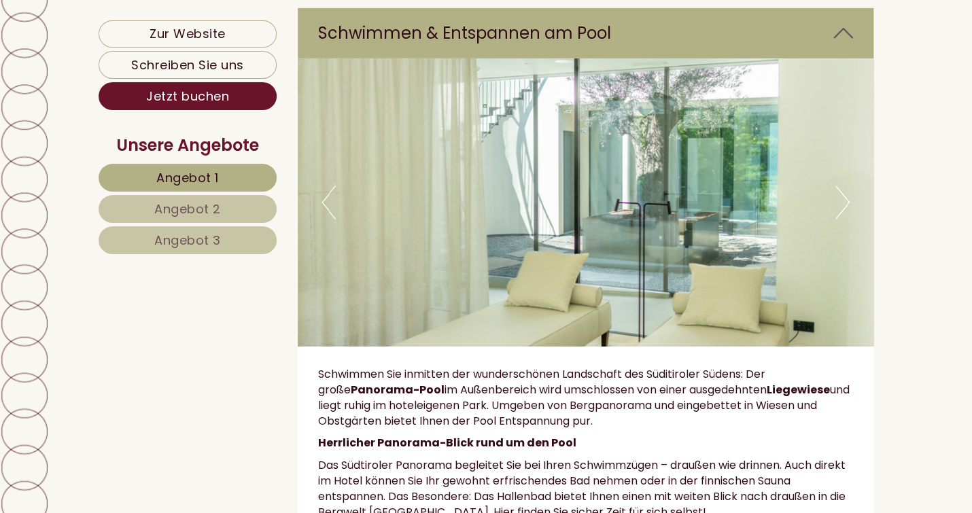
click at [842, 186] on button "Next" at bounding box center [843, 203] width 14 height 34
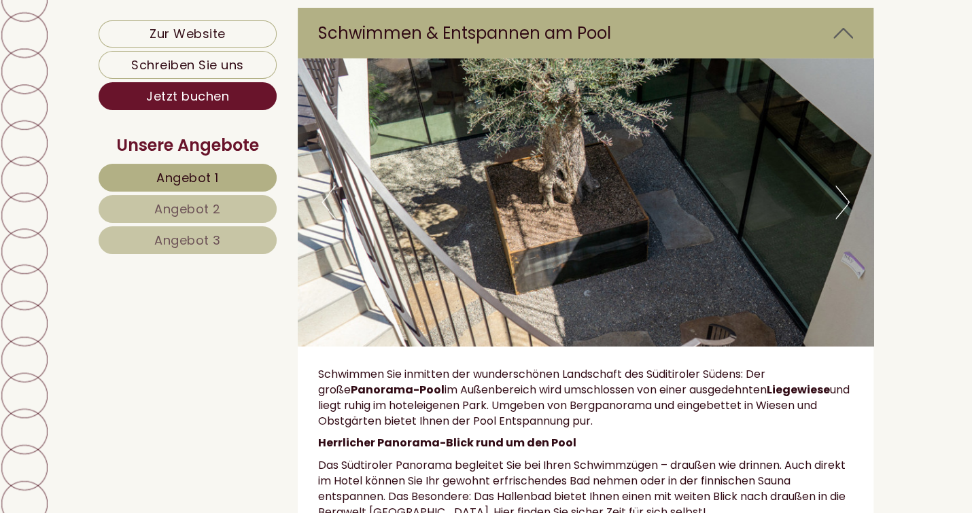
click at [842, 186] on button "Next" at bounding box center [843, 203] width 14 height 34
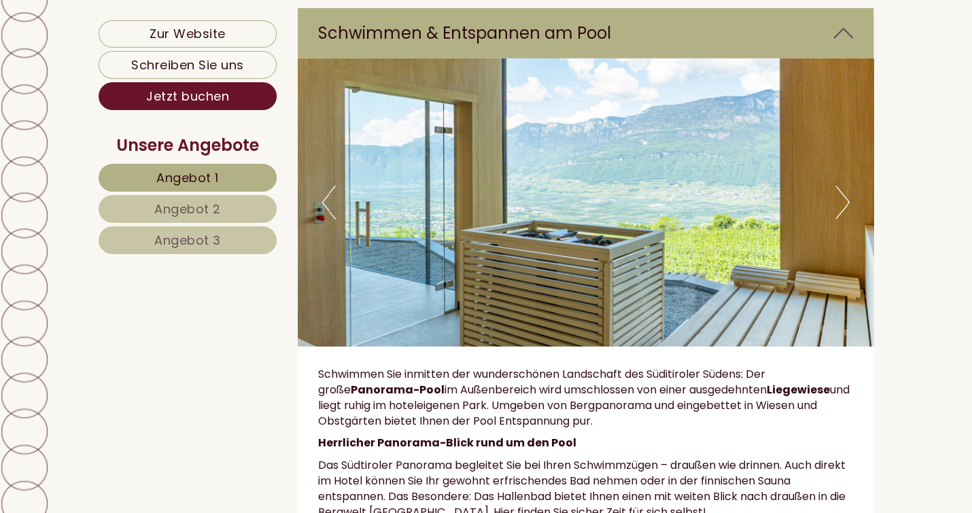
click at [842, 186] on button "Next" at bounding box center [843, 203] width 14 height 34
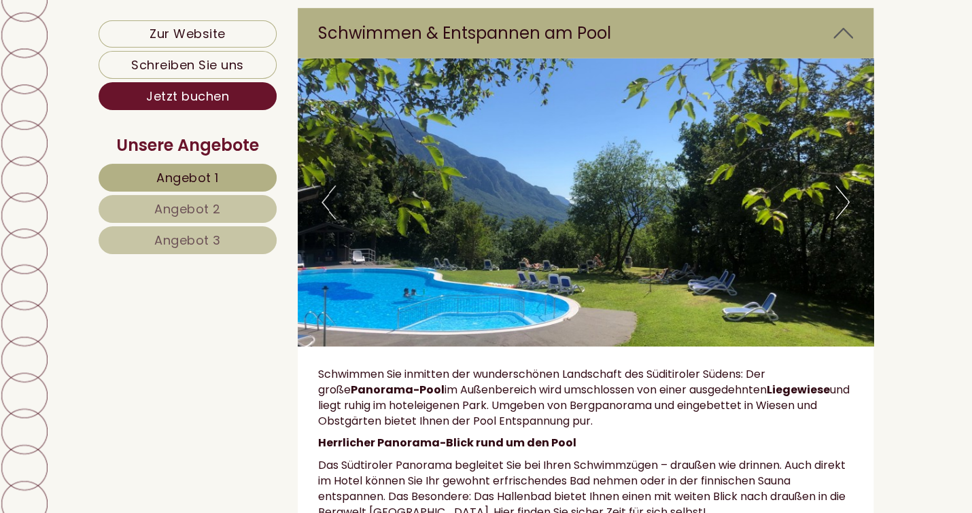
click at [842, 186] on button "Next" at bounding box center [843, 203] width 14 height 34
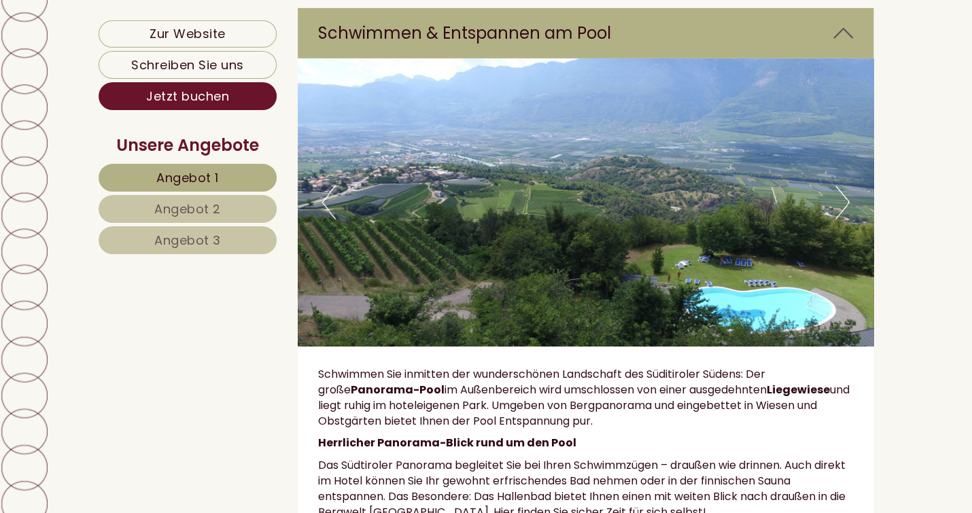
click at [842, 186] on button "Next" at bounding box center [843, 203] width 14 height 34
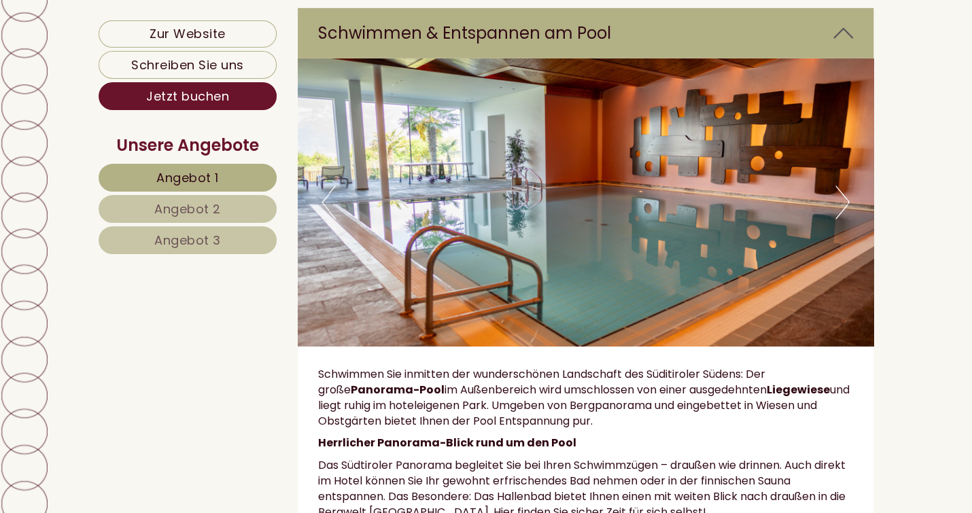
click at [842, 186] on button "Next" at bounding box center [843, 203] width 14 height 34
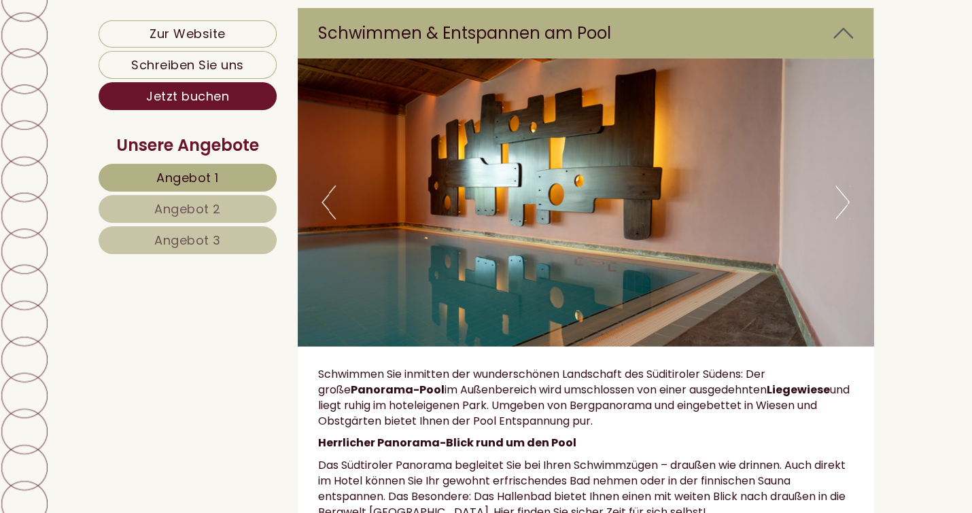
click at [842, 186] on button "Next" at bounding box center [843, 203] width 14 height 34
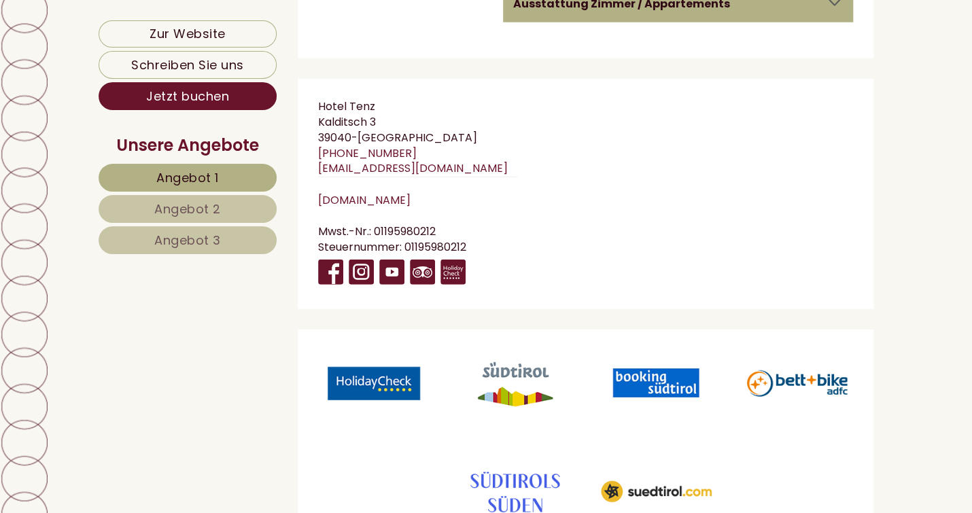
scroll to position [11416, 0]
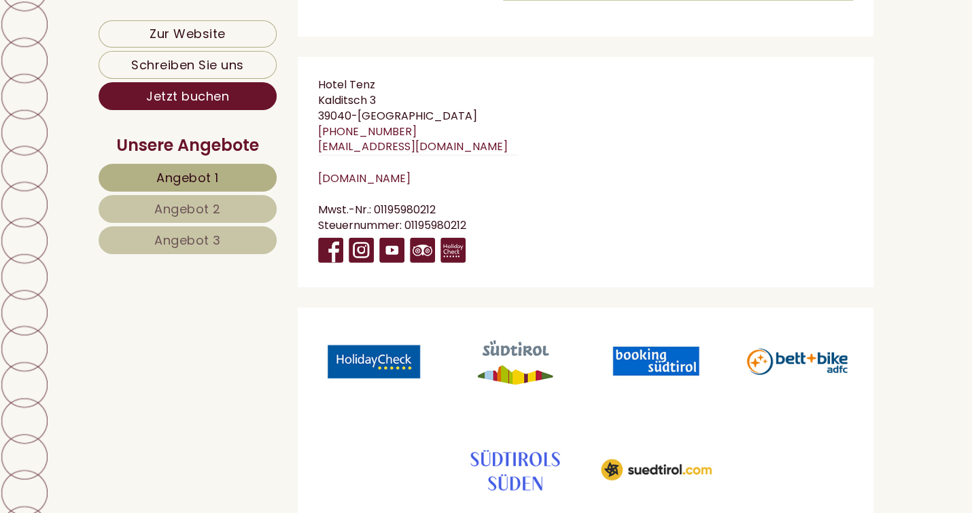
click at [212, 207] on span "Angebot 2" at bounding box center [187, 209] width 67 height 17
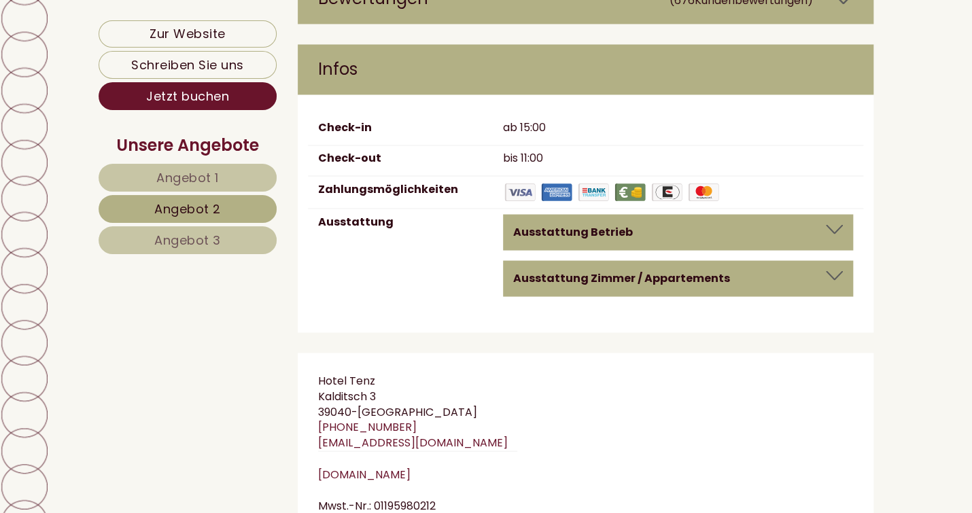
scroll to position [6051, 0]
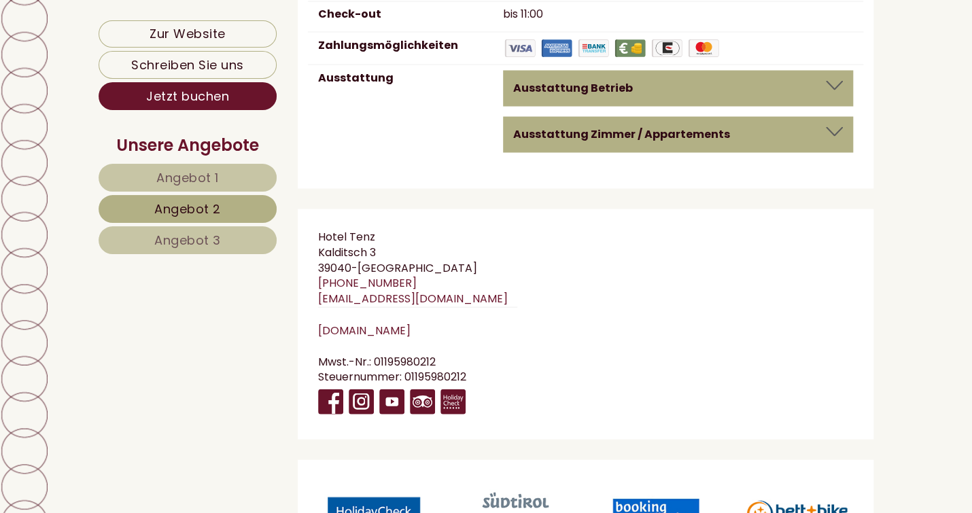
click at [832, 80] on div at bounding box center [834, 85] width 17 height 10
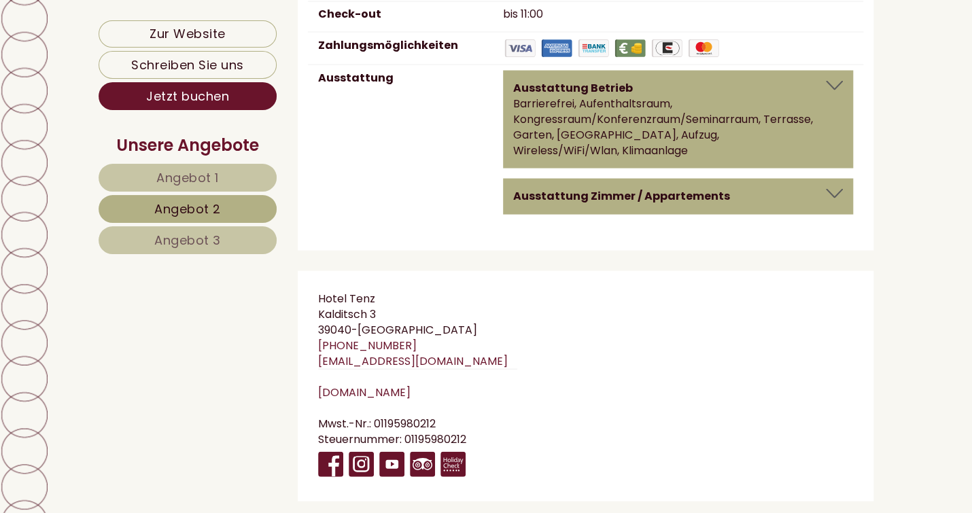
click at [831, 178] on div "Ausstattung Zimmer / Appartements Überlange Betten (über 2 m), TV, Bademantel, …" at bounding box center [678, 196] width 350 height 36
click at [829, 188] on div at bounding box center [834, 193] width 17 height 10
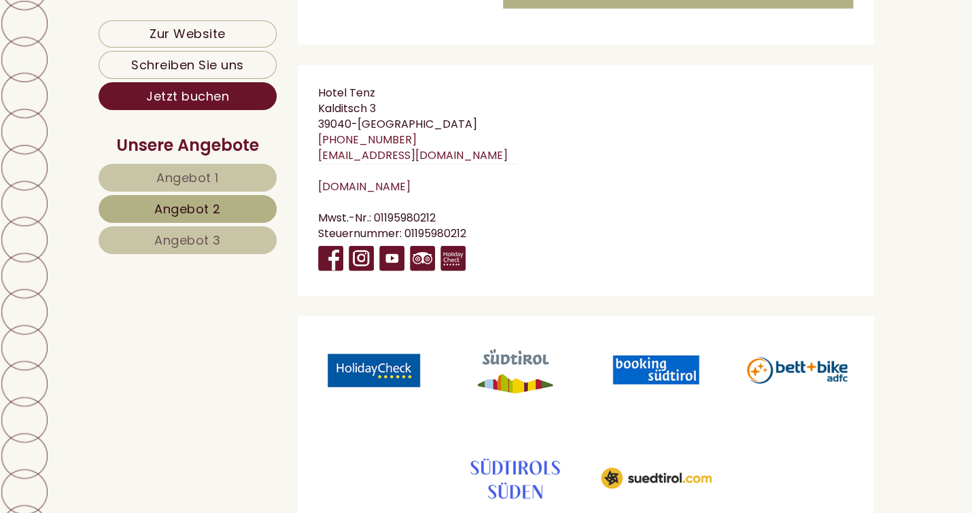
scroll to position [6347, 0]
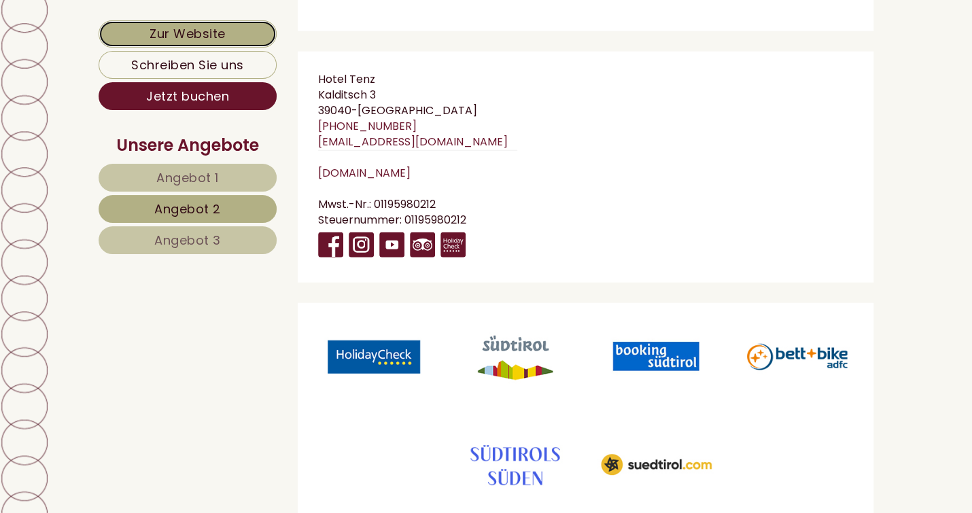
click at [203, 27] on link "Zur Website" at bounding box center [188, 33] width 178 height 27
